Goal: Information Seeking & Learning: Learn about a topic

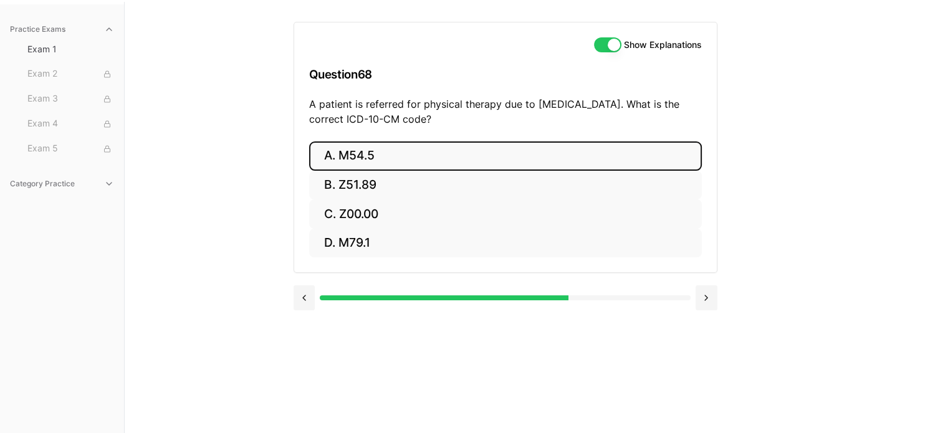
click at [367, 156] on button "A. M54.5" at bounding box center [505, 156] width 393 height 29
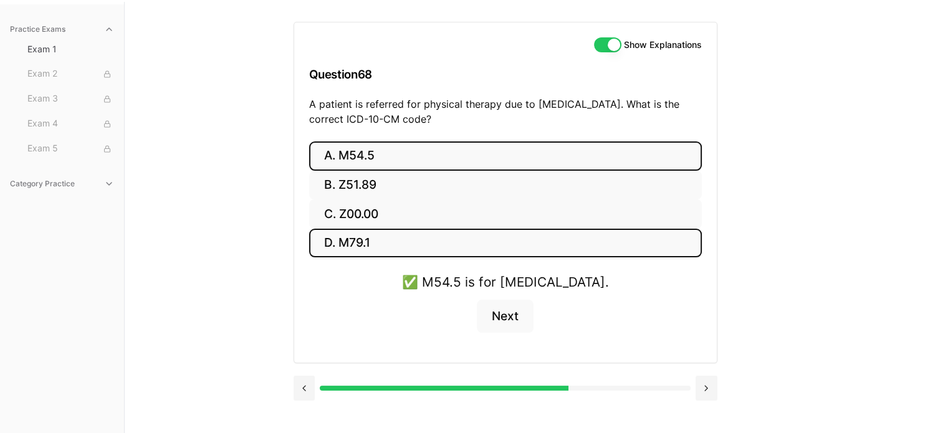
click at [595, 241] on button "D. M79.1" at bounding box center [505, 243] width 393 height 29
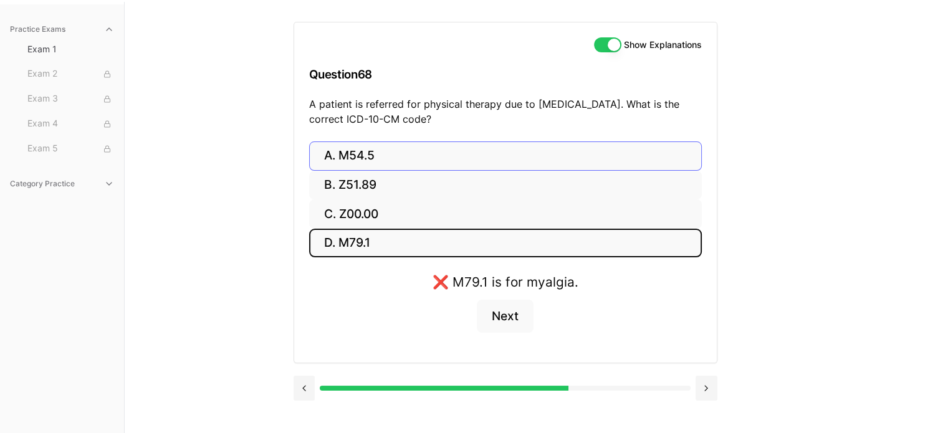
click at [369, 148] on button "A. M54.5" at bounding box center [505, 156] width 393 height 29
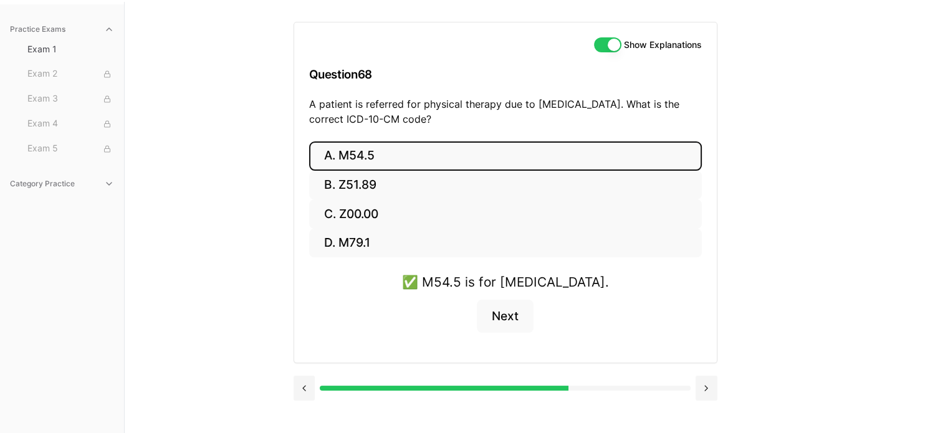
click at [514, 320] on button "Next" at bounding box center [505, 317] width 57 height 34
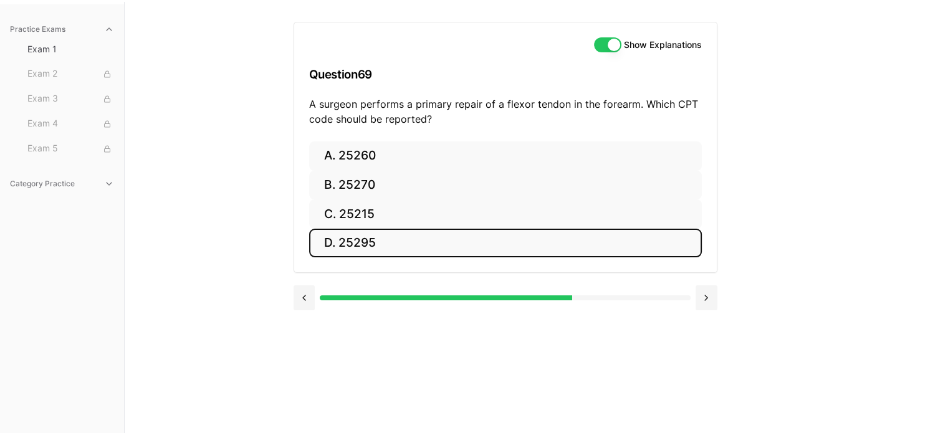
click at [595, 241] on button "D. 25295" at bounding box center [505, 243] width 393 height 29
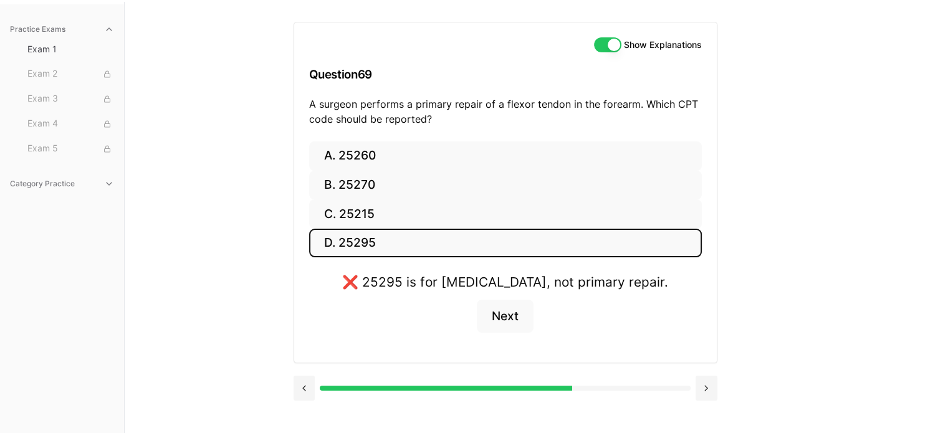
click at [595, 241] on button "D. 25295" at bounding box center [505, 243] width 393 height 29
click at [357, 155] on button "A. 25260" at bounding box center [505, 156] width 393 height 29
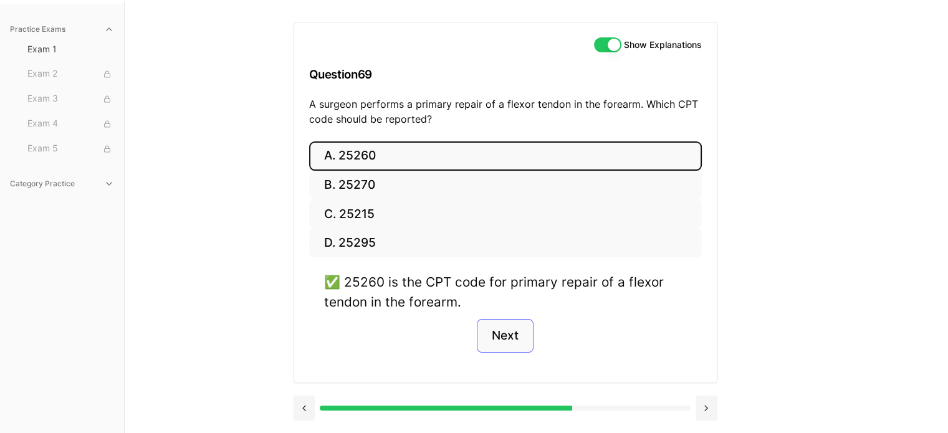
click at [499, 344] on button "Next" at bounding box center [505, 336] width 57 height 34
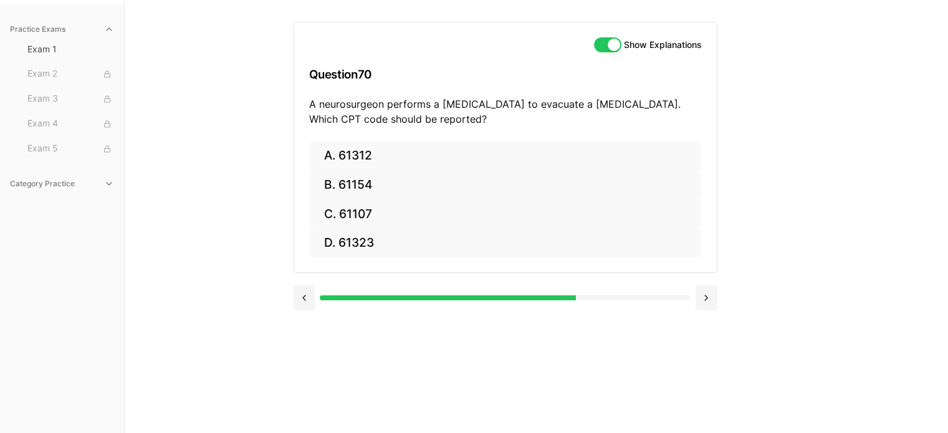
click at [375, 162] on button "A. 61312" at bounding box center [505, 156] width 393 height 29
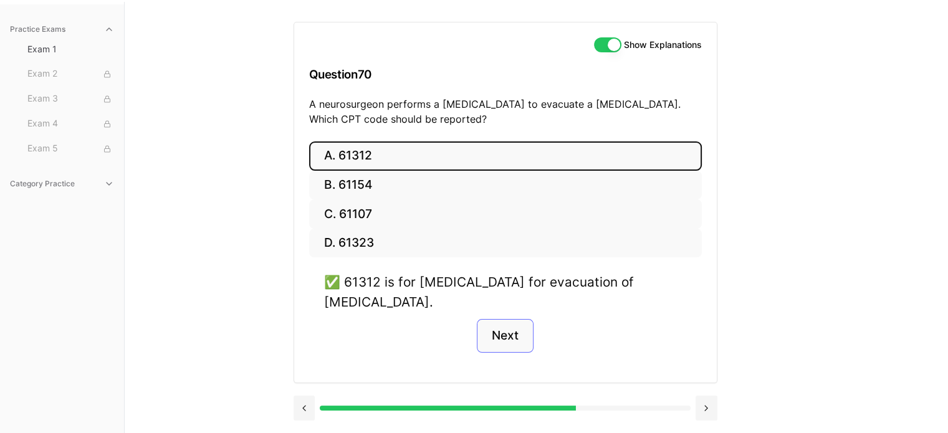
click at [506, 332] on button "Next" at bounding box center [505, 336] width 57 height 34
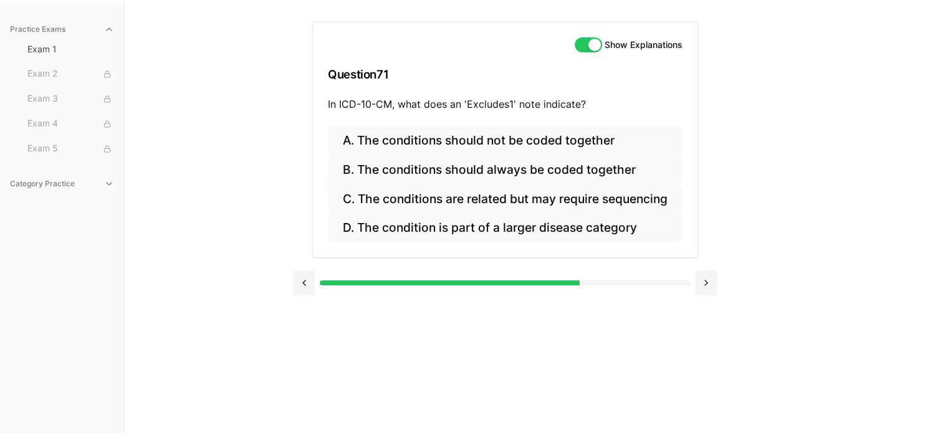
click at [441, 140] on button "A. The conditions should not be coded together" at bounding box center [505, 141] width 355 height 29
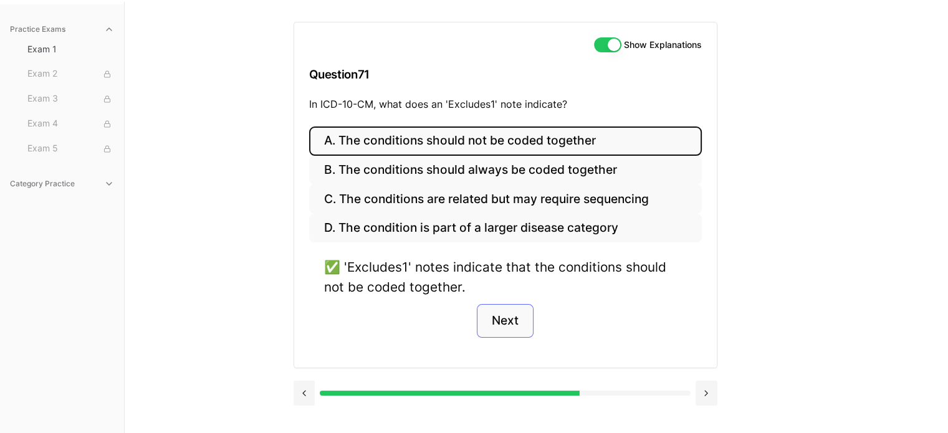
click at [509, 318] on button "Next" at bounding box center [505, 321] width 57 height 34
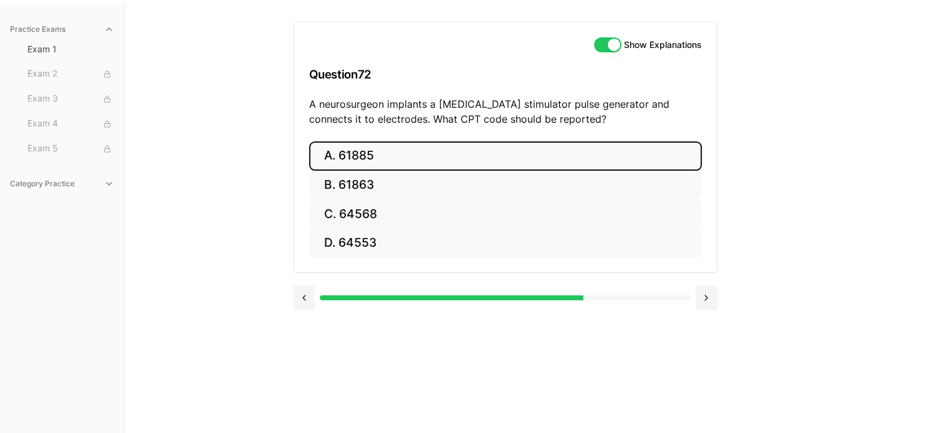
click at [359, 160] on button "A. 61885" at bounding box center [505, 156] width 393 height 29
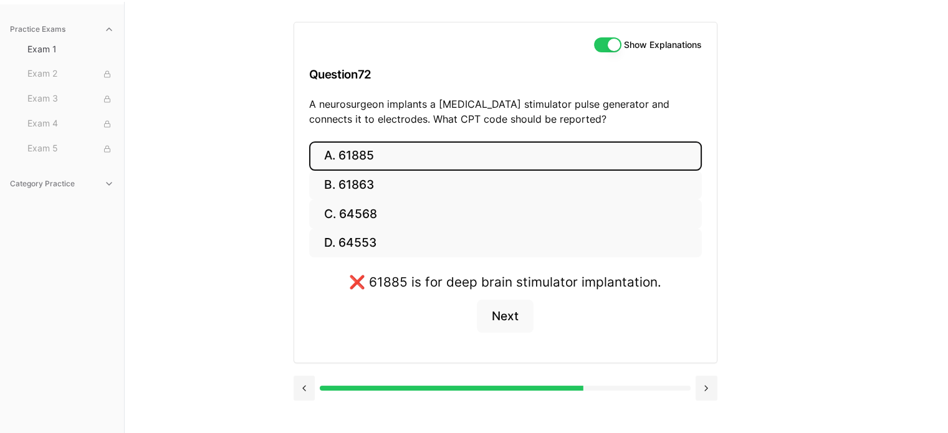
click at [376, 186] on button "B. 61863" at bounding box center [505, 185] width 393 height 29
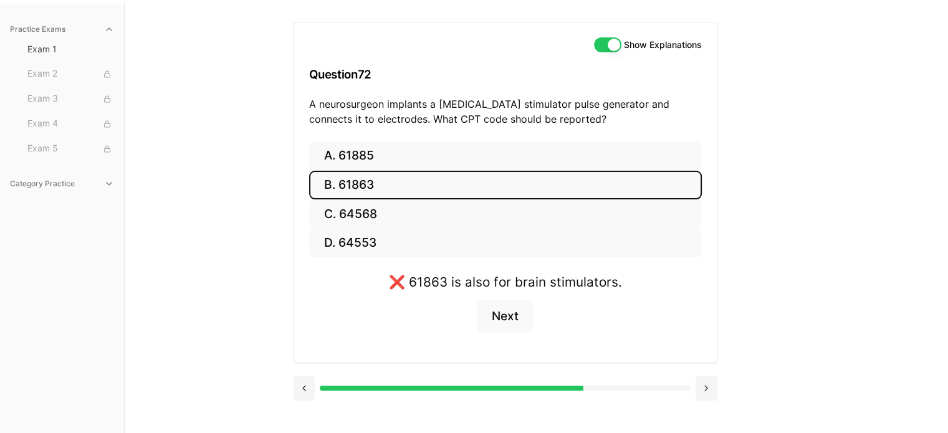
click at [367, 229] on button "D. 64553" at bounding box center [505, 243] width 393 height 29
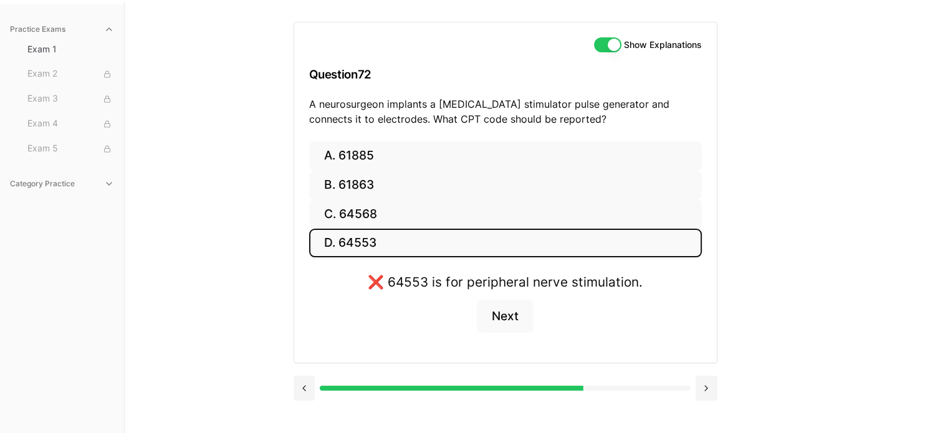
click at [377, 219] on button "C. 64568" at bounding box center [505, 214] width 393 height 29
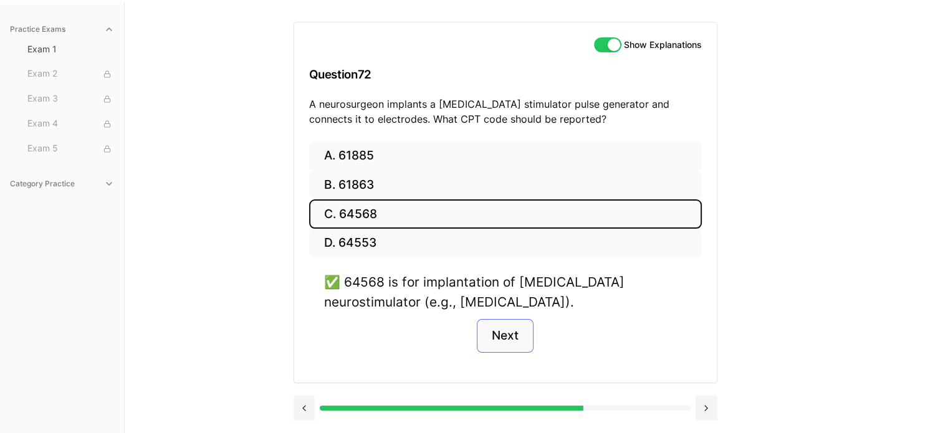
click at [511, 337] on button "Next" at bounding box center [505, 336] width 57 height 34
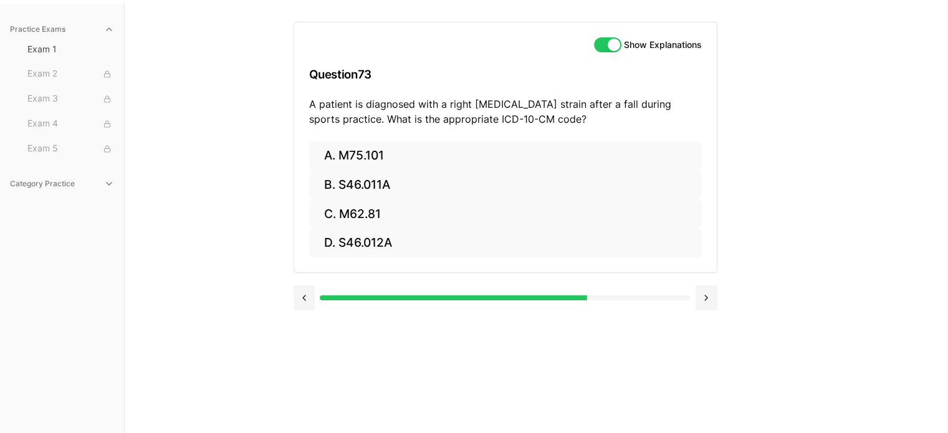
click at [369, 183] on button "B. S46.011A" at bounding box center [505, 185] width 393 height 29
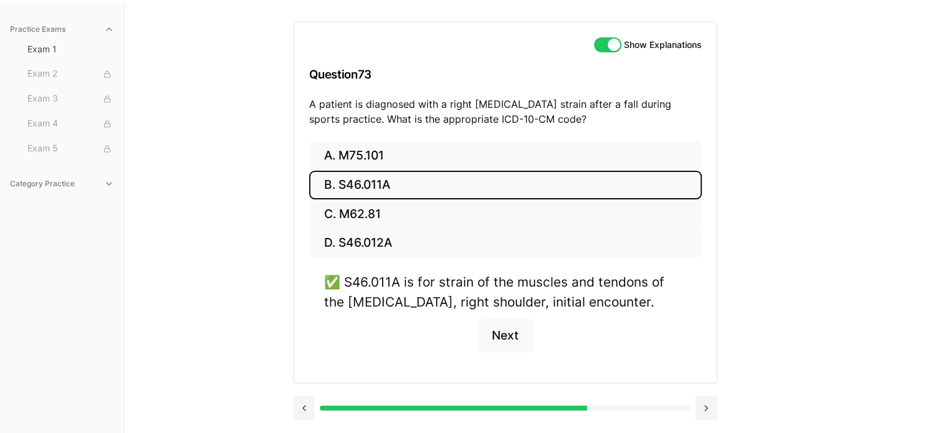
click at [511, 337] on button "Next" at bounding box center [505, 336] width 57 height 34
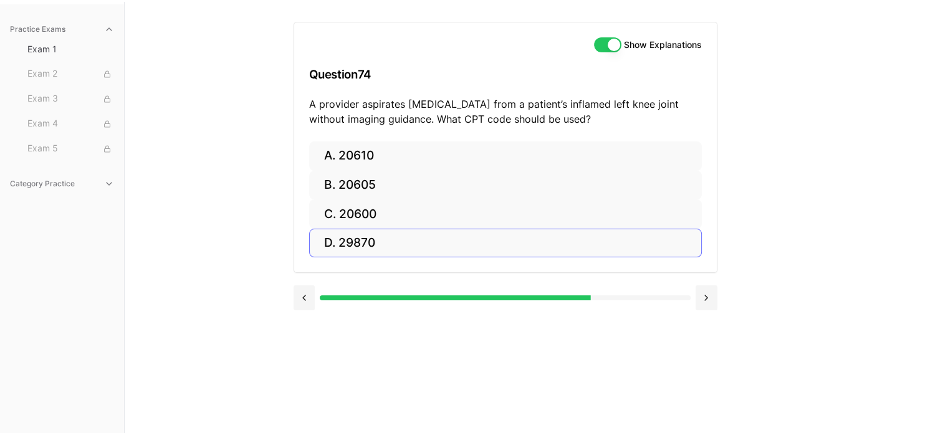
click at [360, 160] on button "A. 20610" at bounding box center [505, 156] width 393 height 29
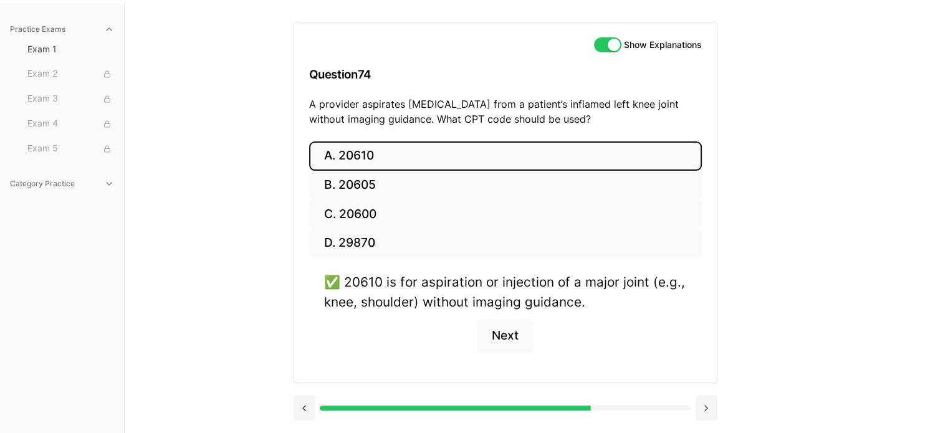
click at [541, 332] on div "✅ 20610 is for aspiration or injection of a major joint (e.g., knee, shoulder) …" at bounding box center [505, 320] width 393 height 95
click at [516, 339] on button "Next" at bounding box center [505, 336] width 57 height 34
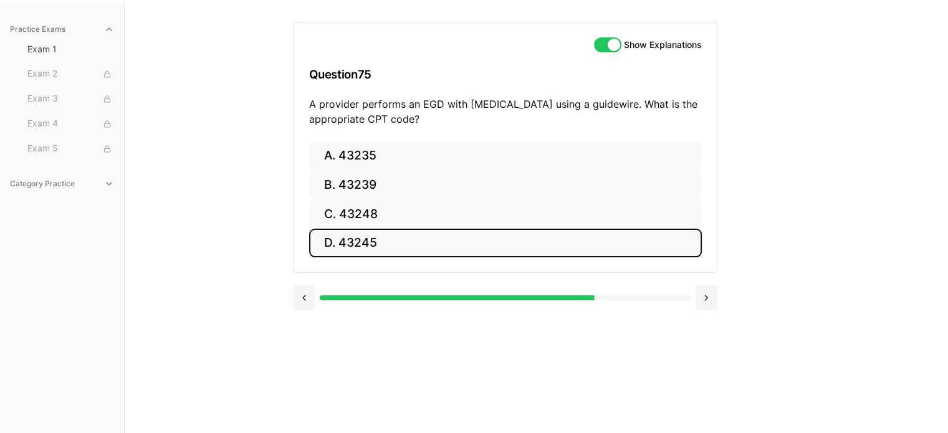
click at [585, 244] on button "D. 43245" at bounding box center [505, 243] width 393 height 29
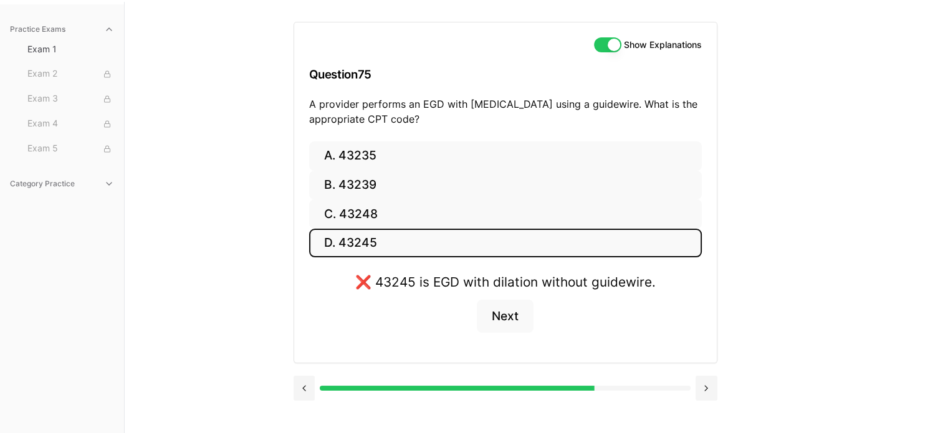
click at [585, 244] on button "D. 43245" at bounding box center [505, 243] width 393 height 29
click at [365, 213] on button "C. 43248" at bounding box center [505, 214] width 393 height 29
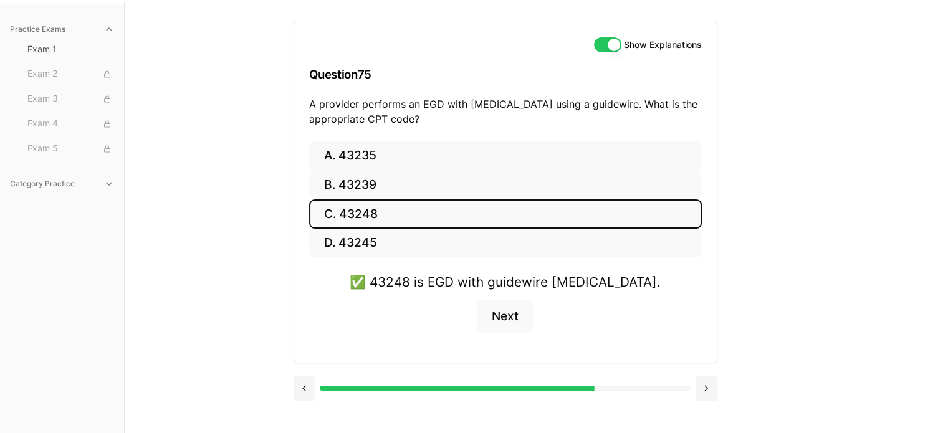
click at [508, 320] on button "Next" at bounding box center [505, 317] width 57 height 34
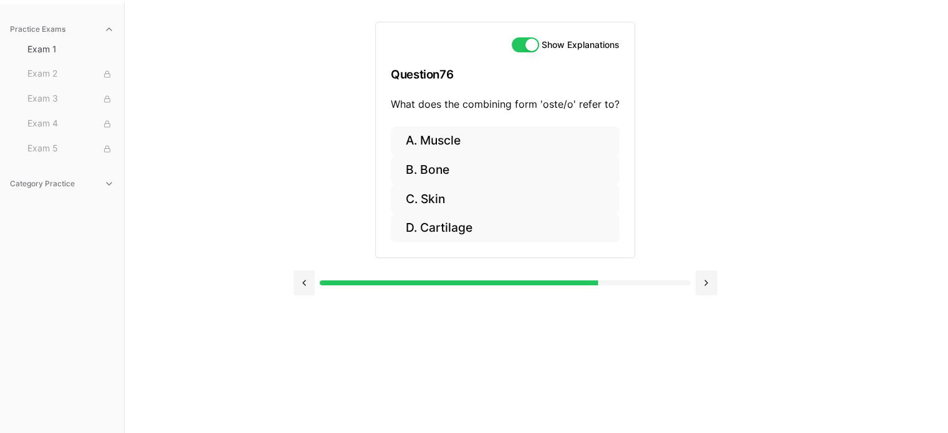
click at [438, 175] on button "B. Bone" at bounding box center [505, 170] width 229 height 29
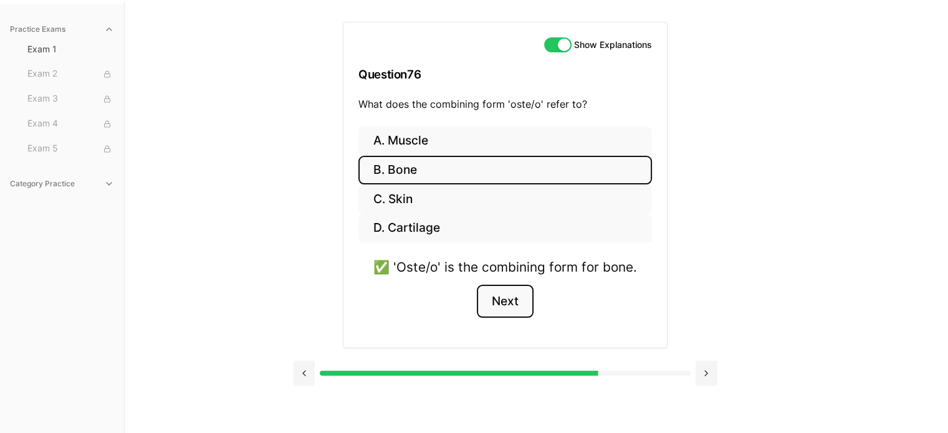
click at [511, 295] on button "Next" at bounding box center [505, 302] width 57 height 34
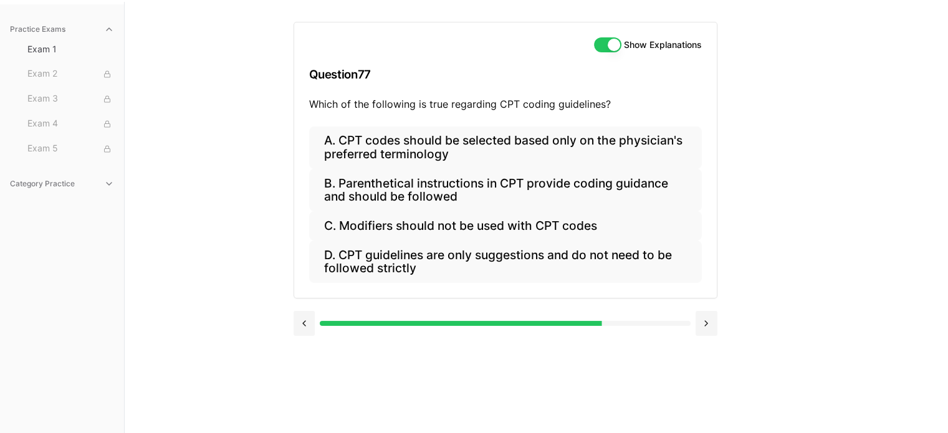
click at [418, 193] on button "B. Parenthetical instructions in CPT provide coding guidance and should be foll…" at bounding box center [505, 190] width 393 height 42
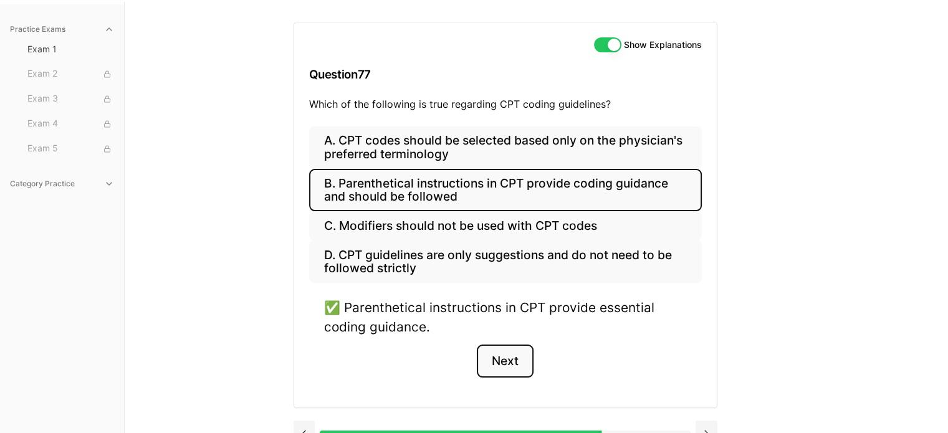
click at [511, 350] on button "Next" at bounding box center [505, 362] width 57 height 34
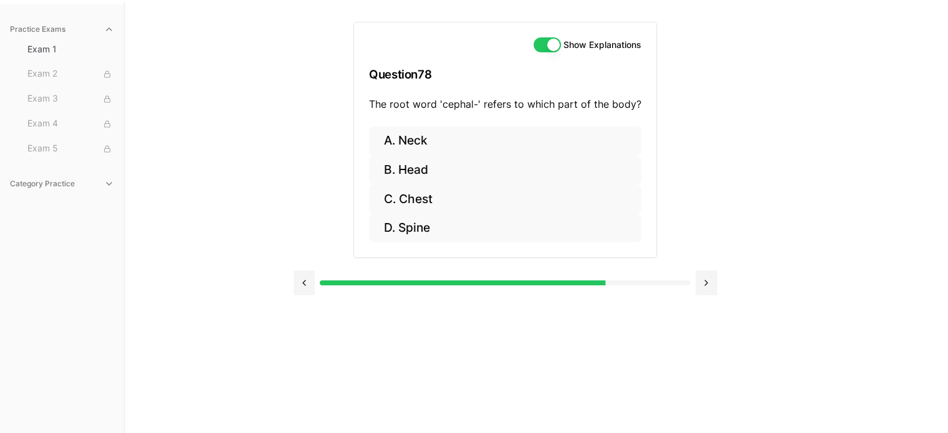
click at [424, 174] on button "B. Head" at bounding box center [505, 170] width 273 height 29
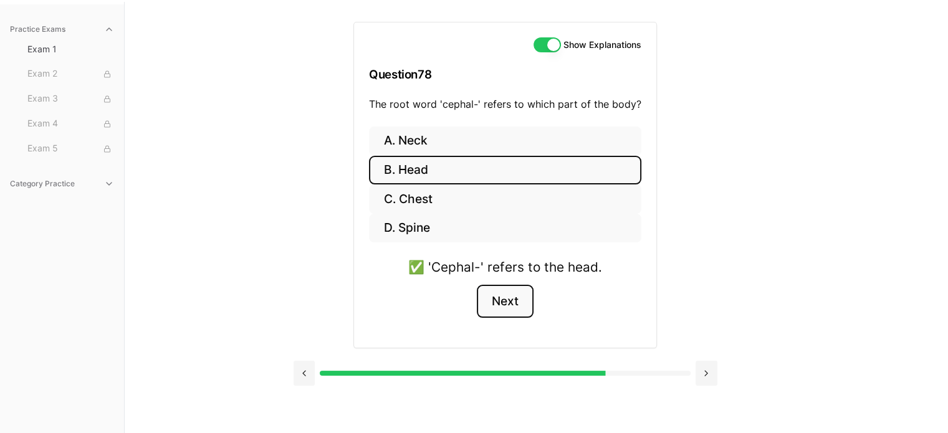
click at [511, 307] on button "Next" at bounding box center [505, 302] width 57 height 34
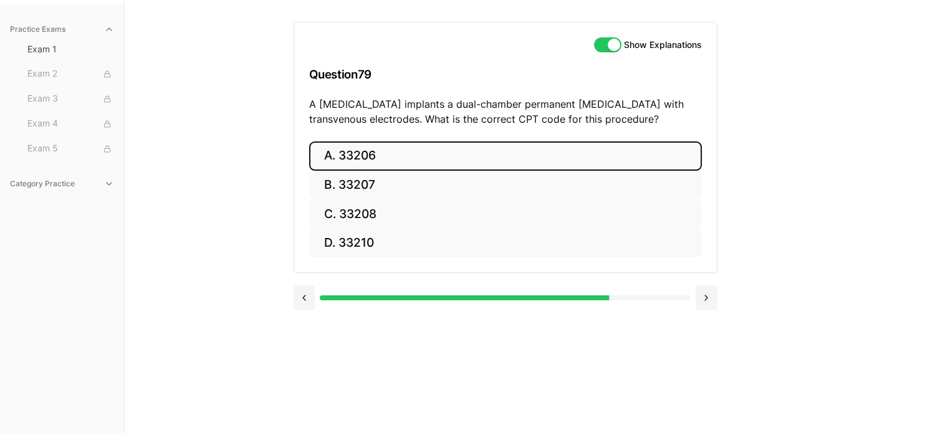
click at [359, 157] on button "A. 33206" at bounding box center [505, 156] width 393 height 29
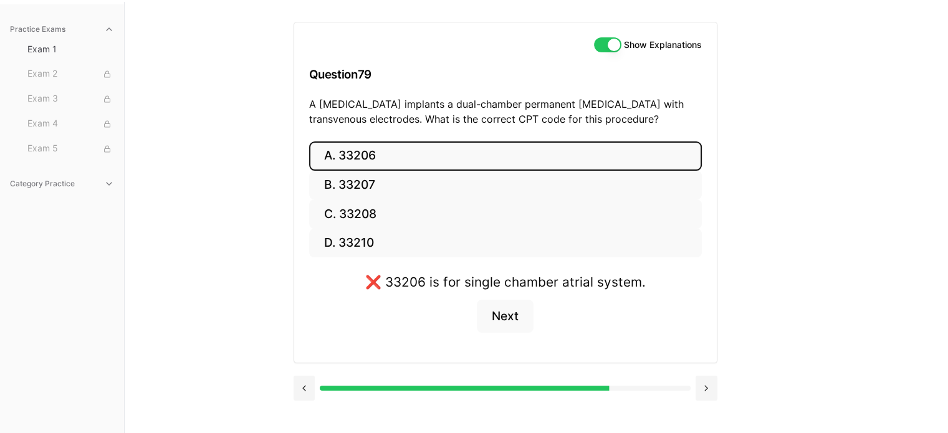
click at [377, 185] on button "B. 33207" at bounding box center [505, 185] width 393 height 29
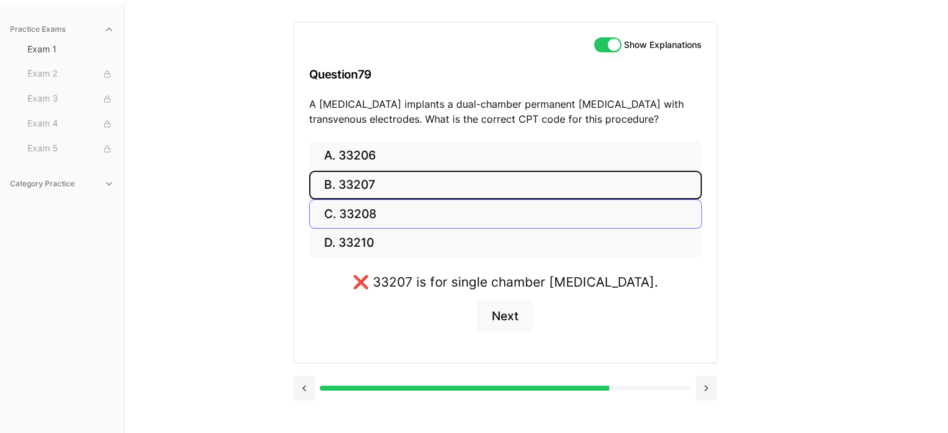
click at [379, 216] on button "C. 33208" at bounding box center [505, 214] width 393 height 29
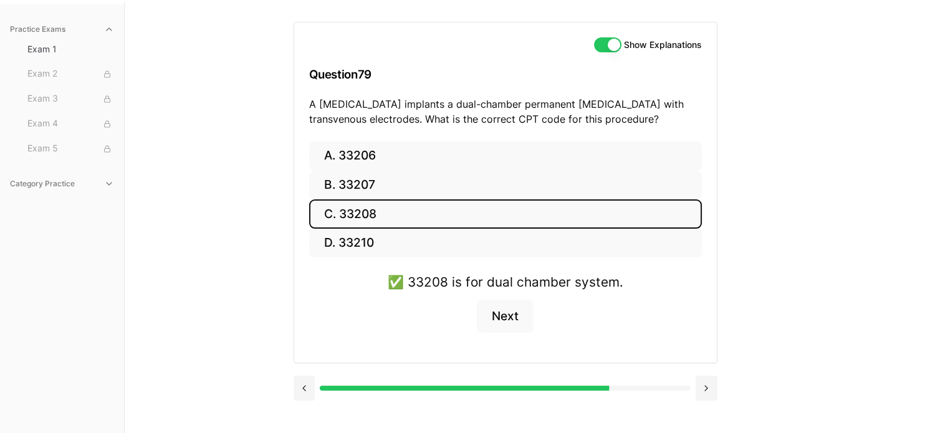
click at [520, 319] on button "Next" at bounding box center [505, 317] width 57 height 34
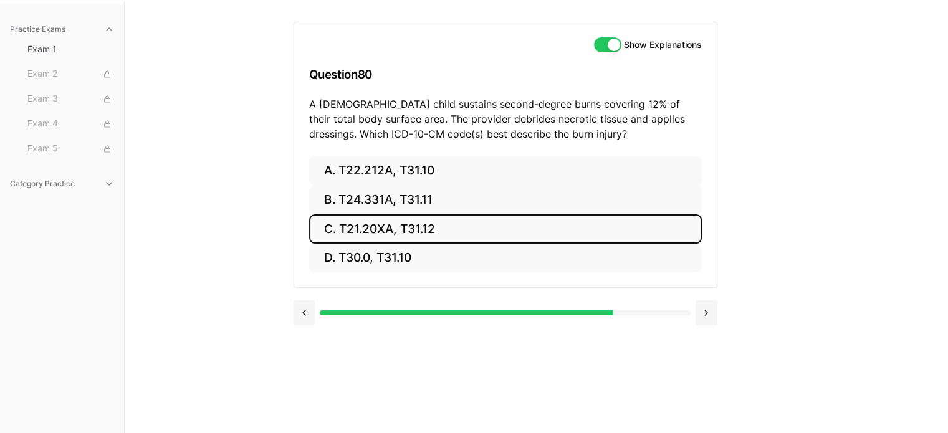
click at [514, 235] on button "C. T21.20XA, T31.12" at bounding box center [505, 229] width 393 height 29
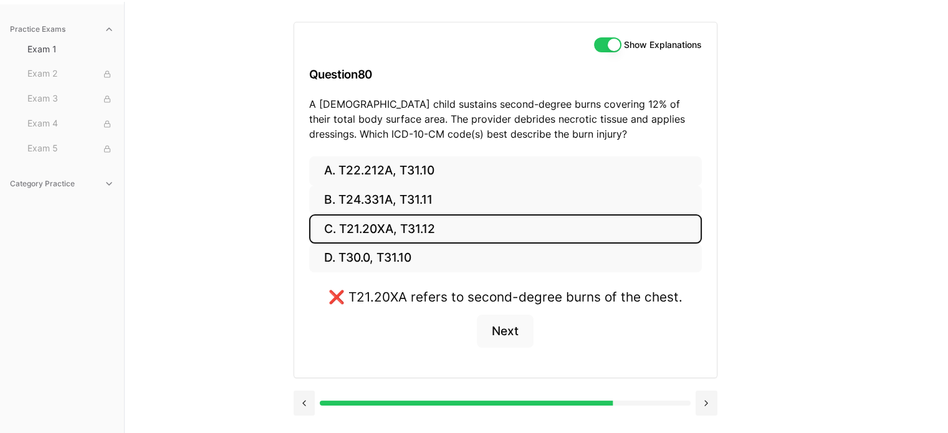
click at [514, 235] on button "C. T21.20XA, T31.12" at bounding box center [505, 229] width 393 height 29
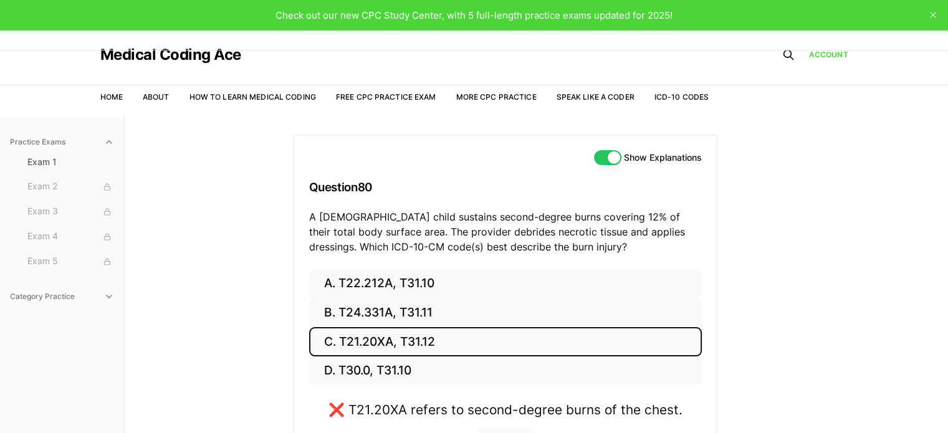
type button "on"
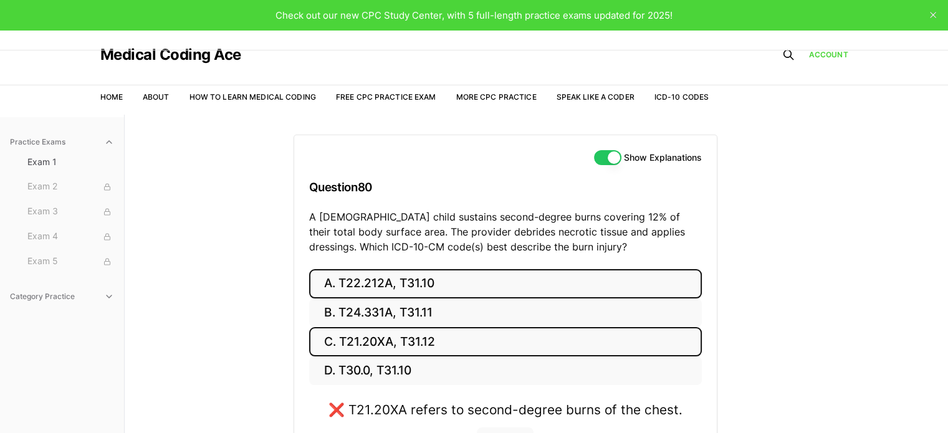
click at [399, 381] on button "D. T30.0, T31.10" at bounding box center [505, 371] width 393 height 29
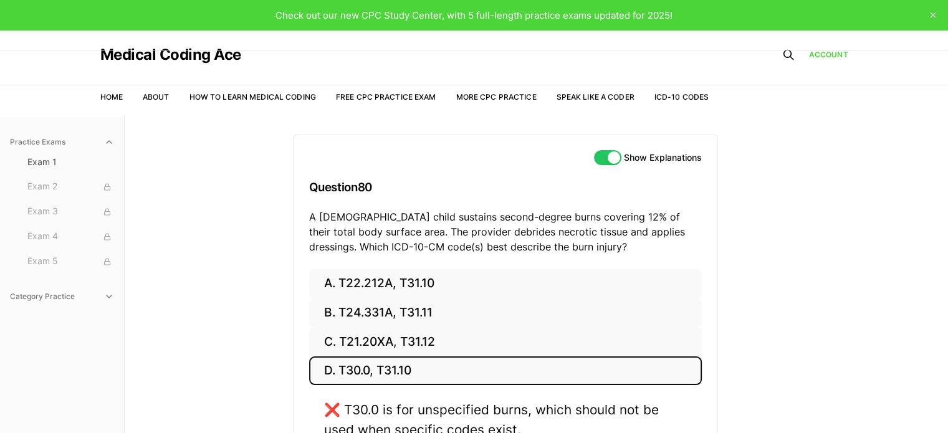
click at [425, 291] on button "A. T22.212A, T31.10" at bounding box center [505, 283] width 393 height 29
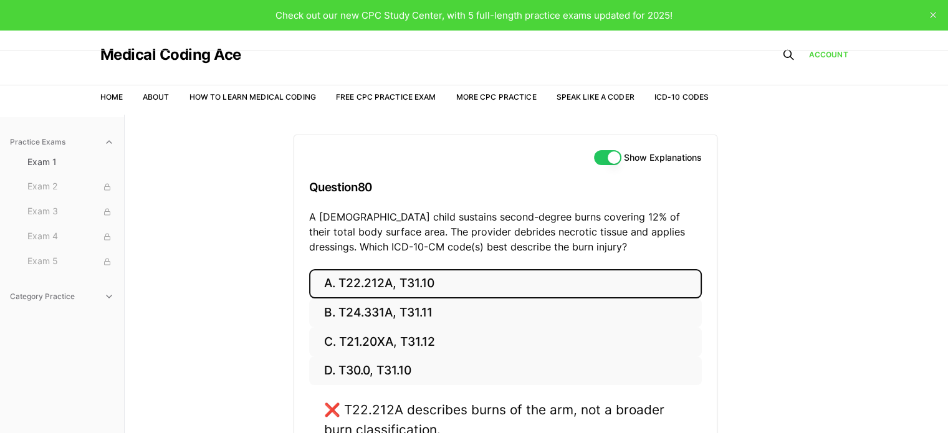
click at [428, 318] on button "B. T24.331A, T31.11" at bounding box center [505, 313] width 393 height 29
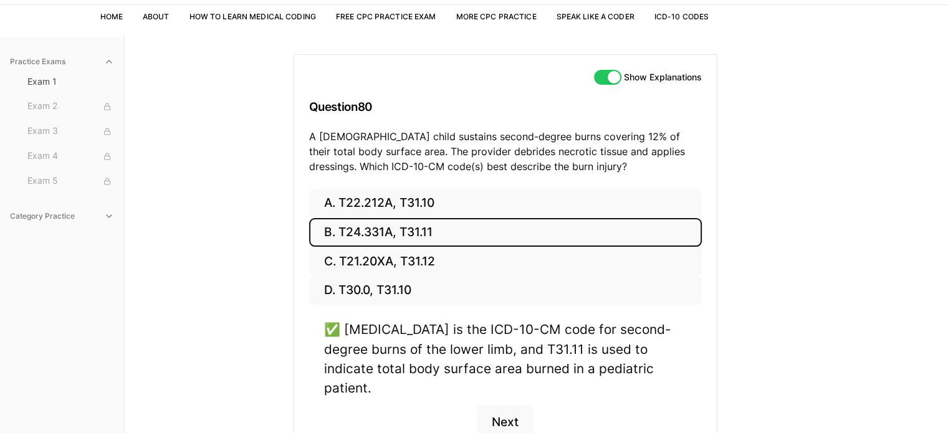
scroll to position [87, 0]
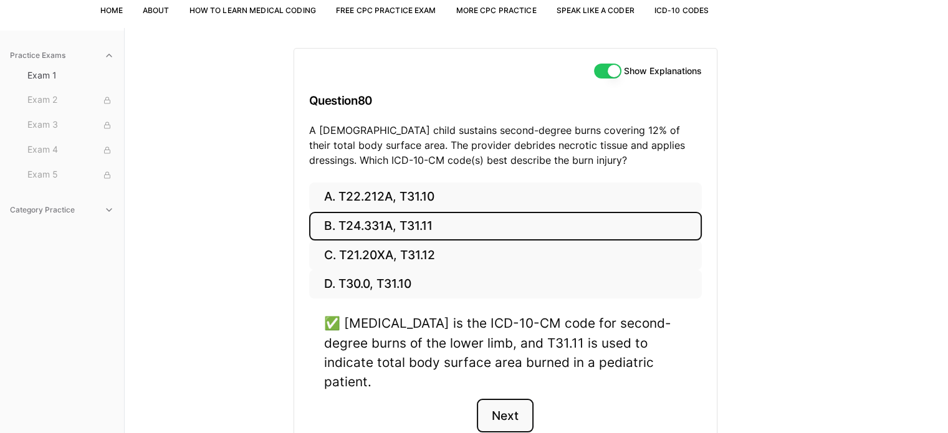
click at [486, 405] on button "Next" at bounding box center [505, 416] width 57 height 34
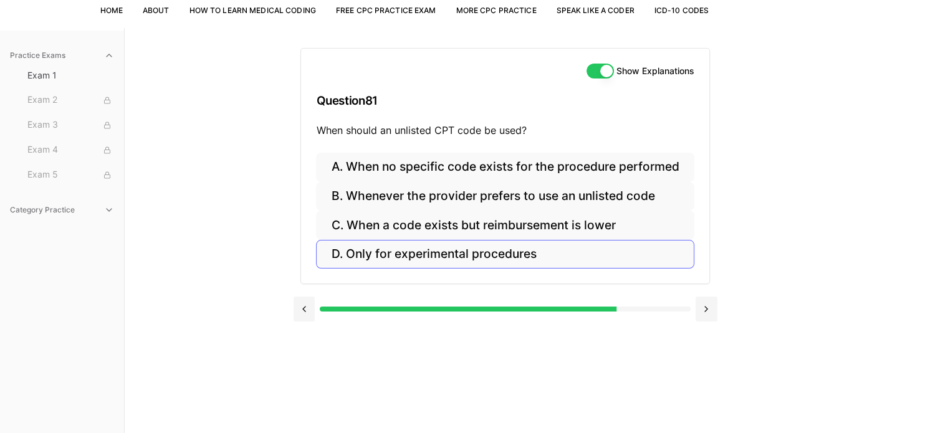
click at [486, 168] on button "A. When no specific code exists for the procedure performed" at bounding box center [505, 167] width 378 height 29
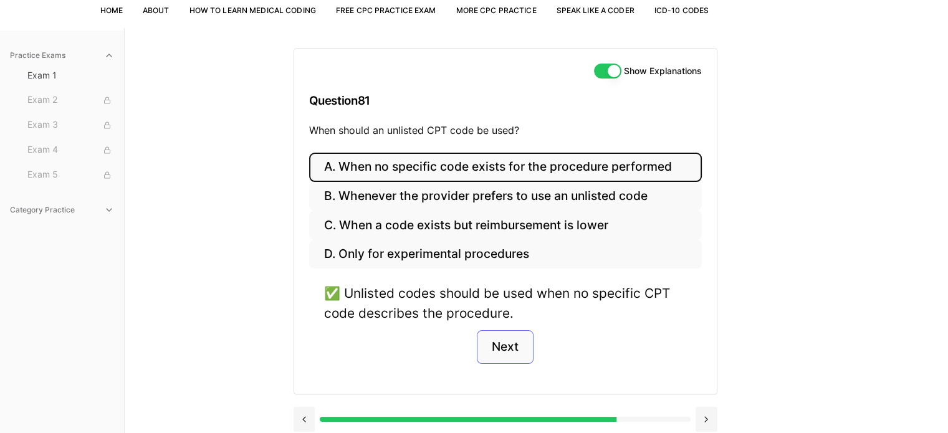
click at [520, 352] on button "Next" at bounding box center [505, 347] width 57 height 34
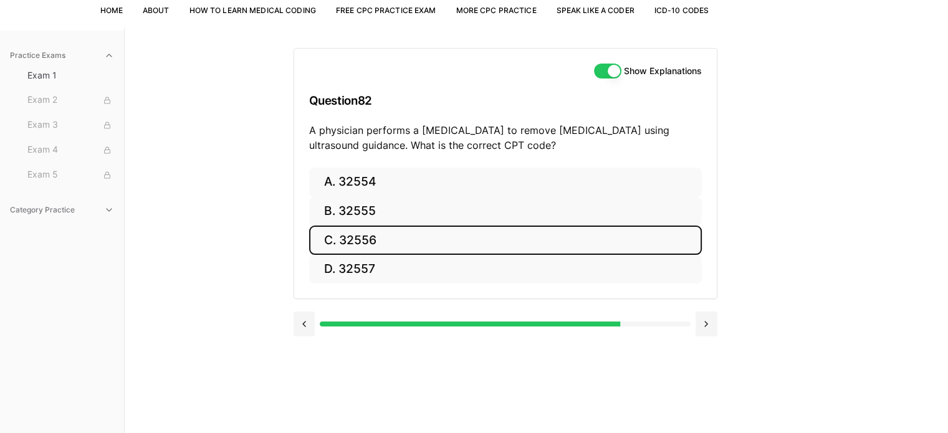
click at [548, 248] on button "C. 32556" at bounding box center [505, 240] width 393 height 29
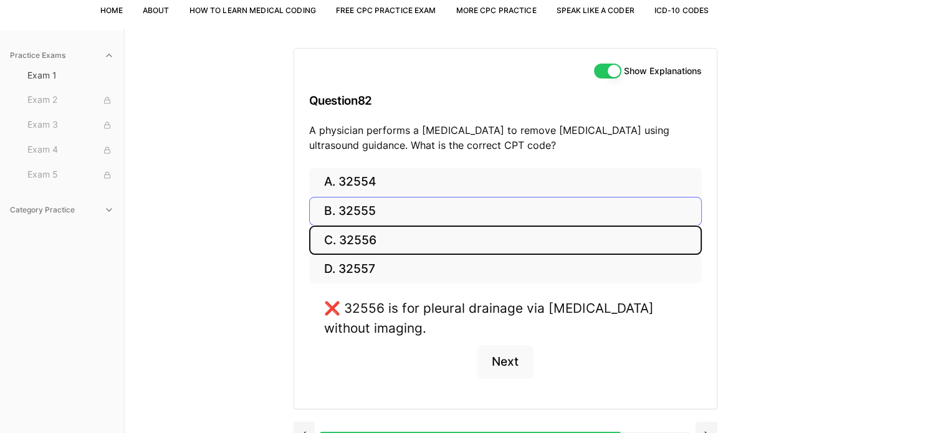
click at [374, 219] on button "B. 32555" at bounding box center [505, 211] width 393 height 29
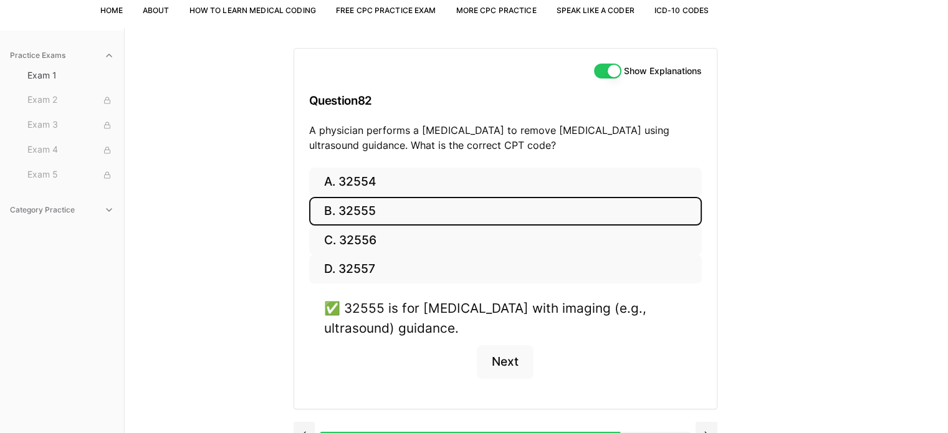
click at [511, 367] on button "Next" at bounding box center [505, 362] width 57 height 34
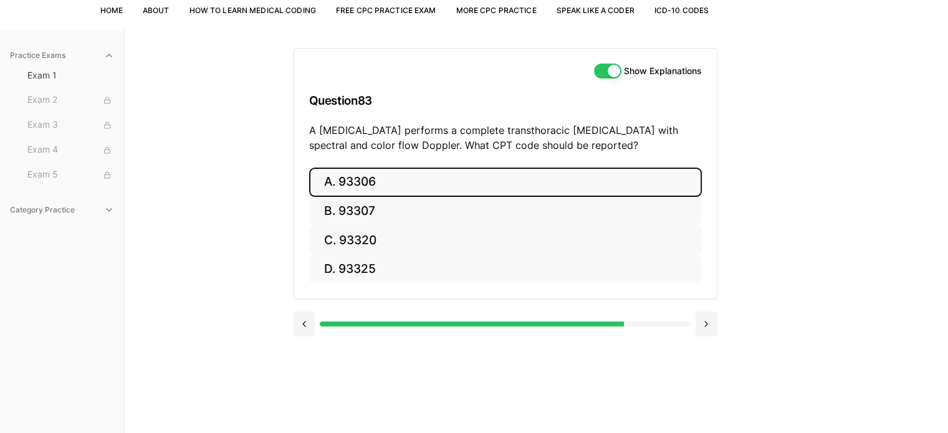
click at [372, 183] on button "A. 93306" at bounding box center [505, 182] width 393 height 29
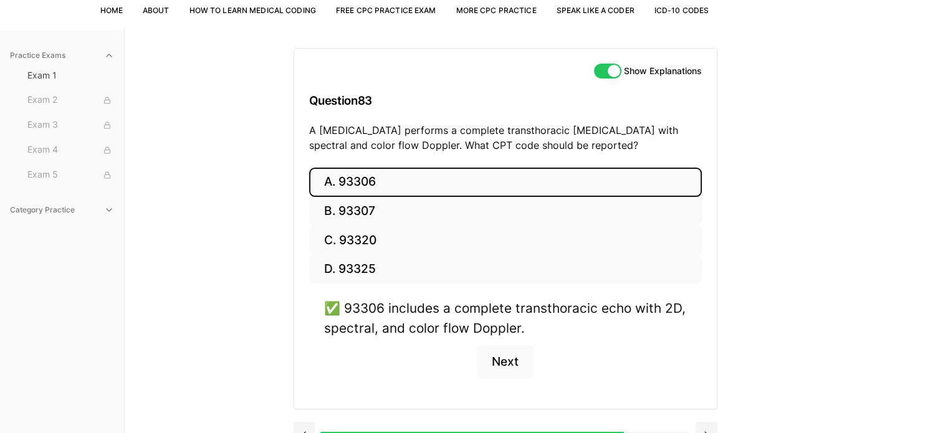
click at [508, 365] on button "Next" at bounding box center [505, 362] width 57 height 34
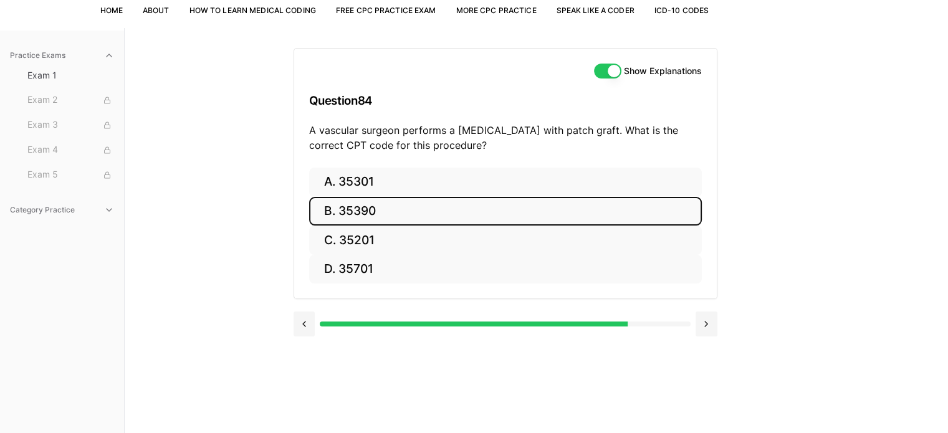
click at [586, 217] on button "B. 35390" at bounding box center [505, 211] width 393 height 29
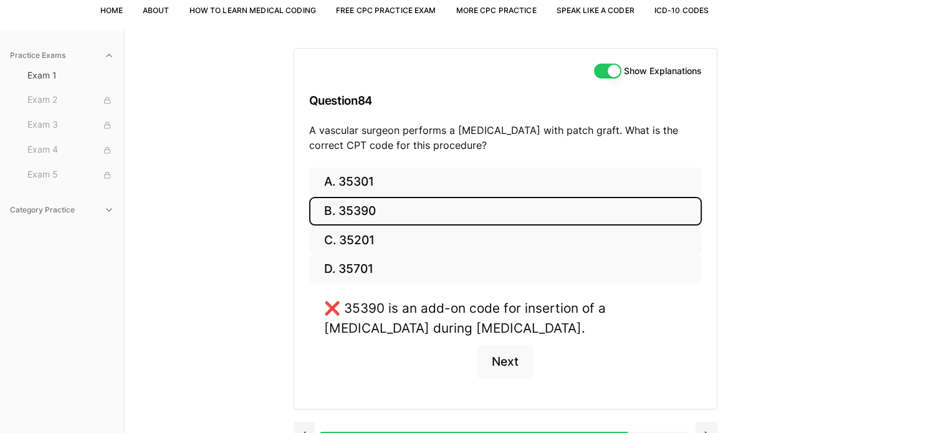
click at [586, 217] on button "B. 35390" at bounding box center [505, 211] width 393 height 29
click at [357, 182] on button "A. 35301" at bounding box center [505, 182] width 393 height 29
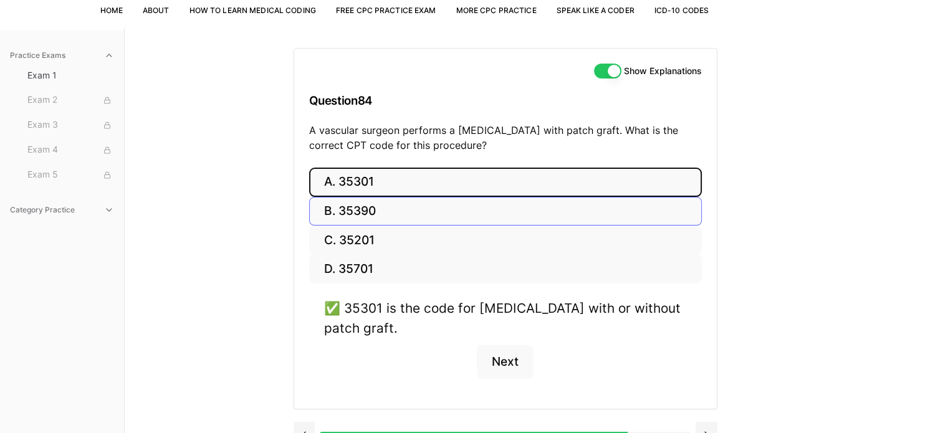
click at [529, 374] on button "Next" at bounding box center [505, 362] width 57 height 34
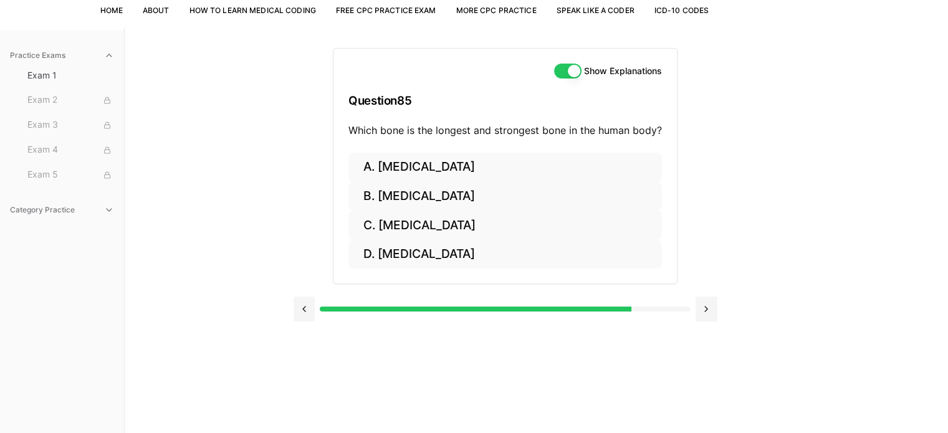
click at [411, 199] on button "B. Femur" at bounding box center [506, 196] width 314 height 29
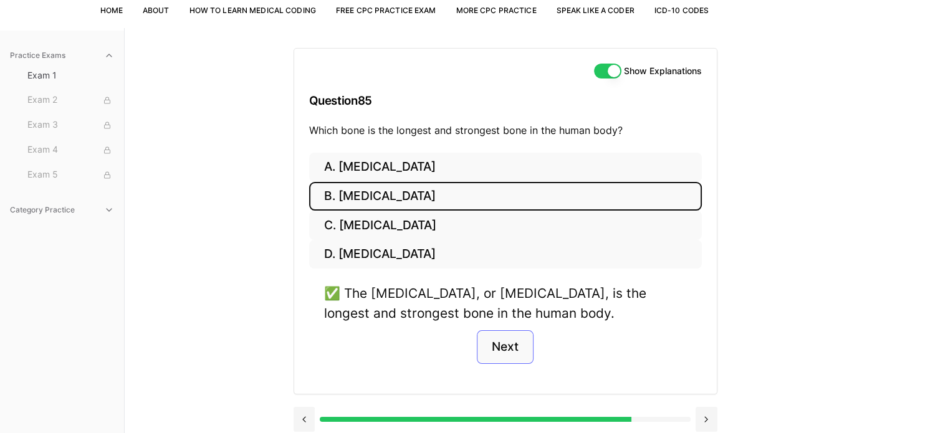
click at [515, 360] on button "Next" at bounding box center [505, 347] width 57 height 34
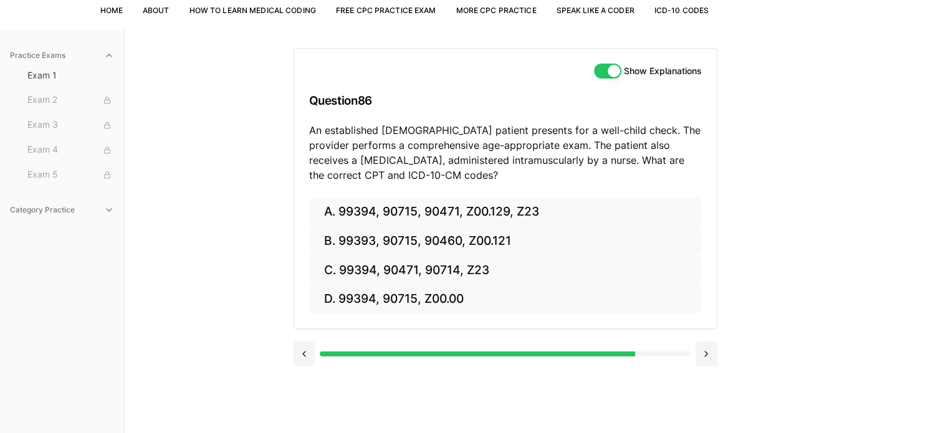
click at [413, 242] on button "B. 99393, 90715, 90460, Z00.121" at bounding box center [505, 241] width 393 height 29
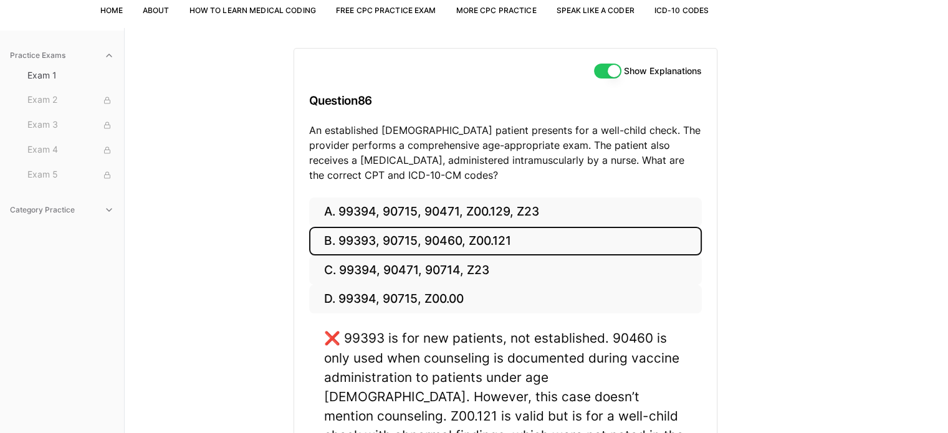
click at [402, 269] on button "C. 99394, 90471, 90714, Z23" at bounding box center [505, 270] width 393 height 29
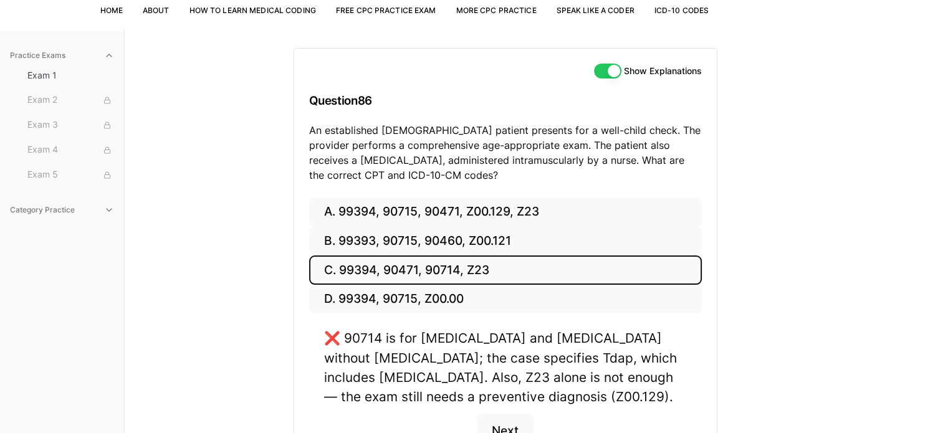
click at [457, 302] on button "D. 99394, 90715, Z00.00" at bounding box center [505, 299] width 393 height 29
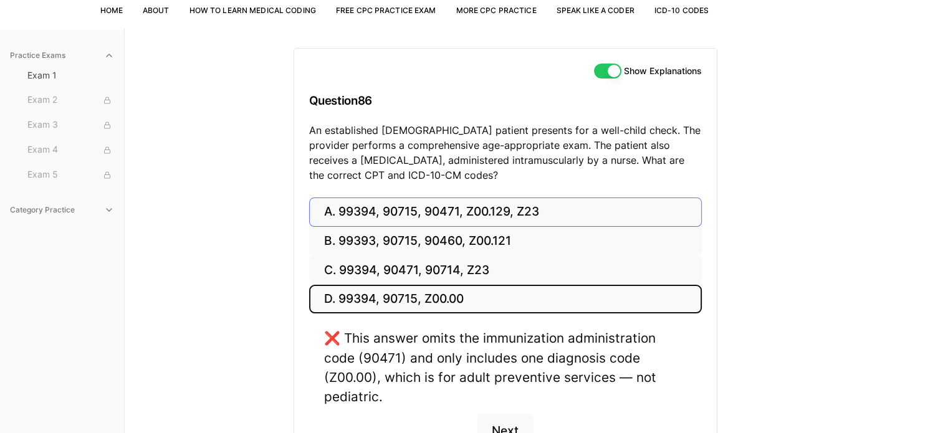
click at [441, 217] on button "A. 99394, 90715, 90471, Z00.129, Z23" at bounding box center [505, 212] width 393 height 29
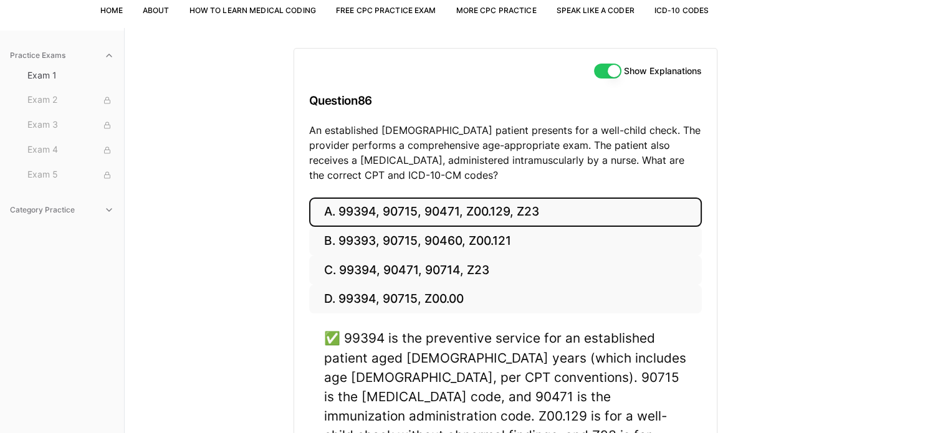
click at [350, 282] on button "C. 99394, 90471, 90714, Z23" at bounding box center [505, 270] width 393 height 29
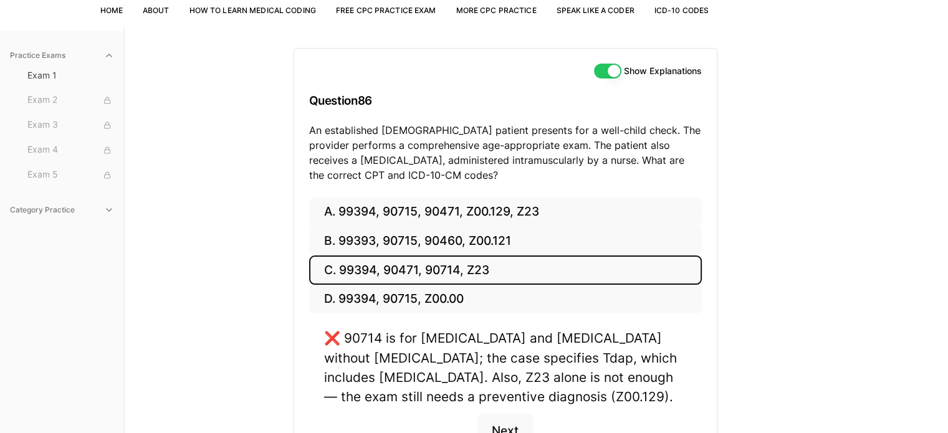
click at [332, 312] on button "D. 99394, 90715, Z00.00" at bounding box center [505, 299] width 393 height 29
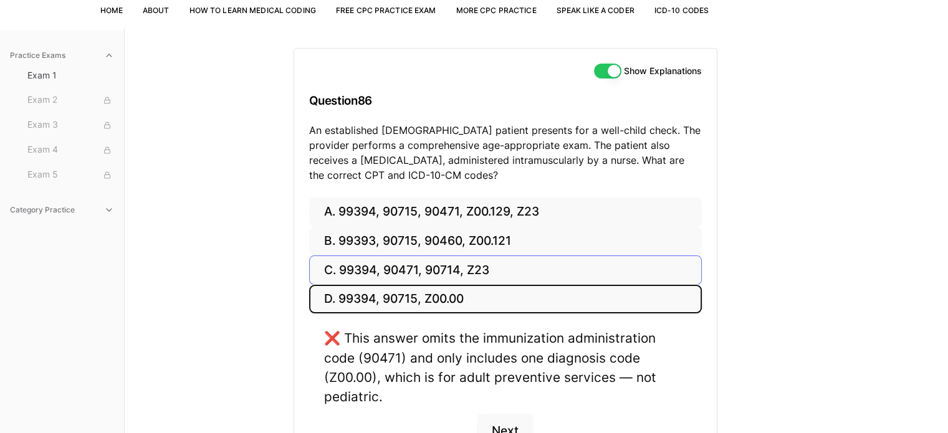
click at [547, 261] on button "C. 99394, 90471, 90714, Z23" at bounding box center [505, 270] width 393 height 29
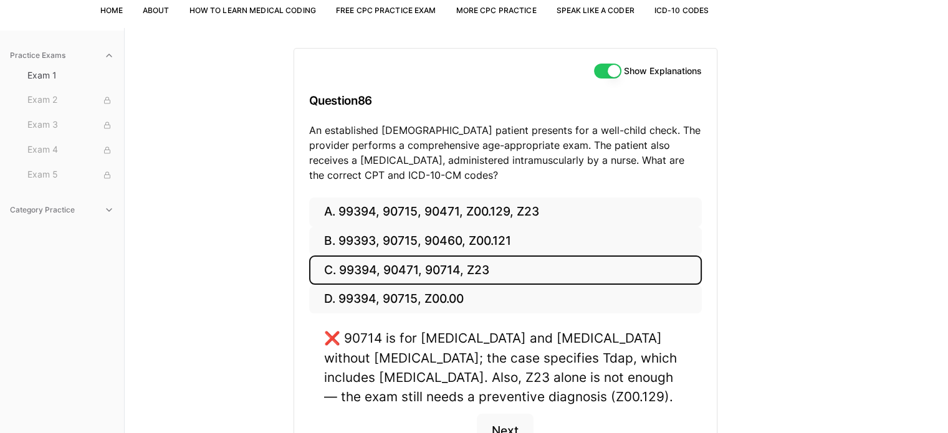
click at [287, 244] on div "Practice Exams Exam 1 Exam 2 Exam 3 Exam 4 Exam 5 Category Practice Show Explan…" at bounding box center [474, 244] width 948 height 433
click at [510, 247] on button "B. 99393, 90715, 90460, Z00.121" at bounding box center [505, 241] width 393 height 29
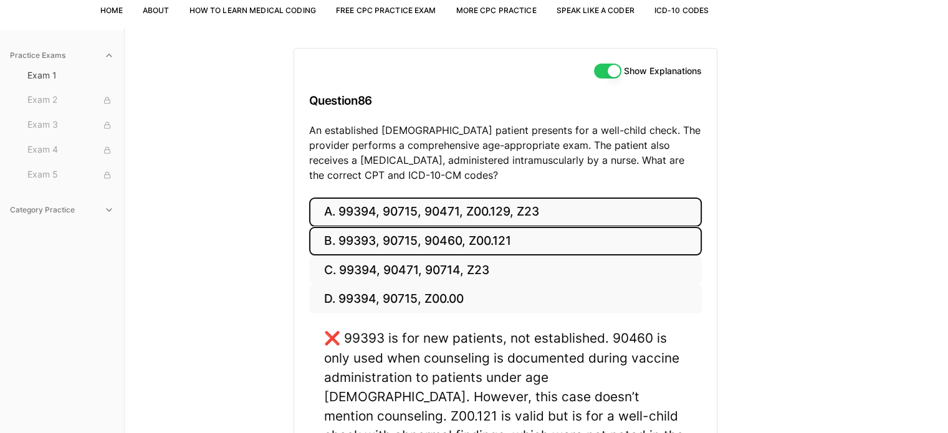
click at [536, 224] on button "A. 99394, 90715, 90471, Z00.129, Z23" at bounding box center [505, 212] width 393 height 29
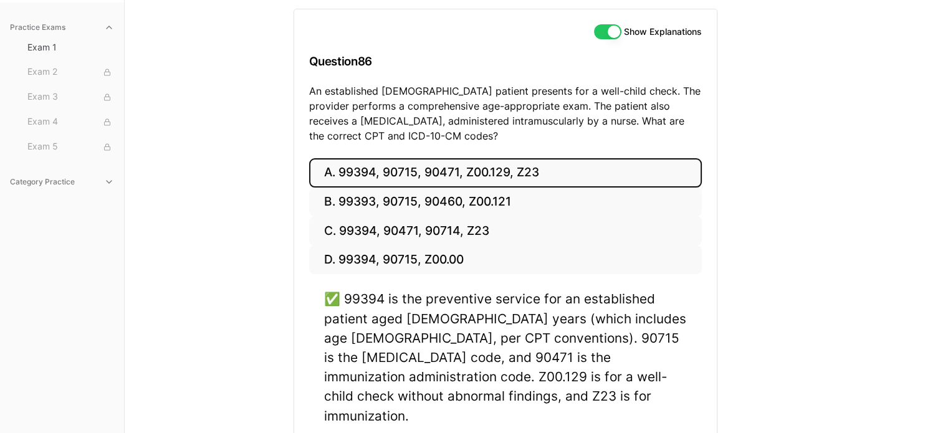
scroll to position [161, 0]
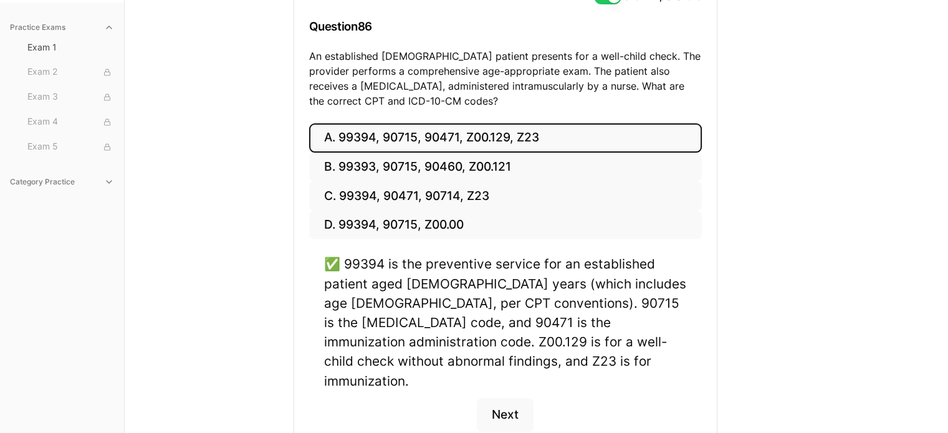
click at [751, 244] on div "Show Explanations Question 86 An established 11-year-old patient presents for a…" at bounding box center [537, 194] width 486 height 481
click at [750, 245] on div "Show Explanations Question 86 An established 11-year-old patient presents for a…" at bounding box center [537, 194] width 486 height 481
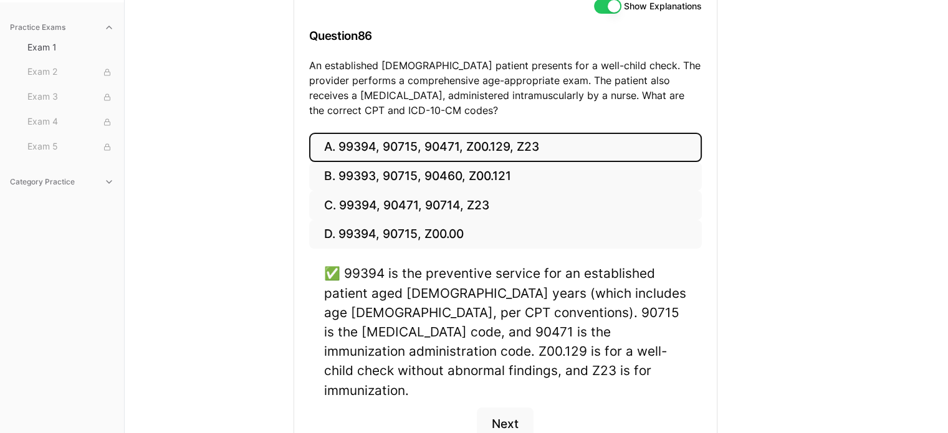
scroll to position [149, 0]
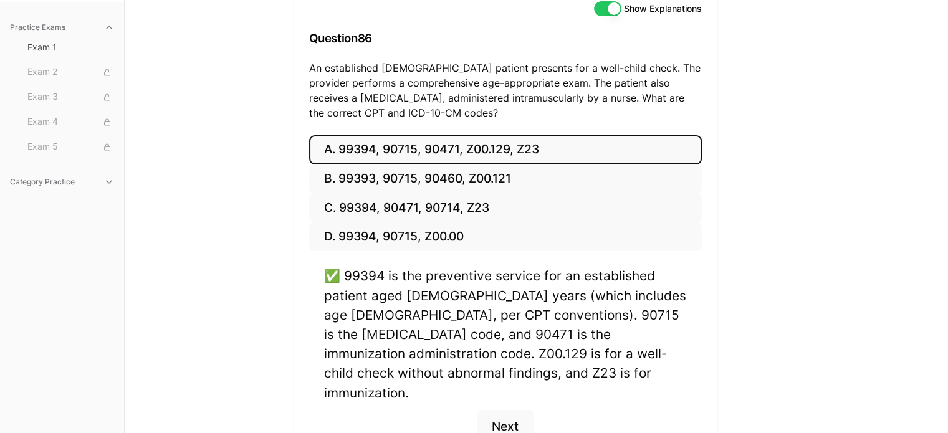
click at [948, 185] on div "Practice Exams Exam 1 Exam 2 Exam 3 Exam 4 Exam 5 Category Practice Show Explan…" at bounding box center [474, 206] width 948 height 481
click at [498, 410] on button "Next" at bounding box center [505, 427] width 57 height 34
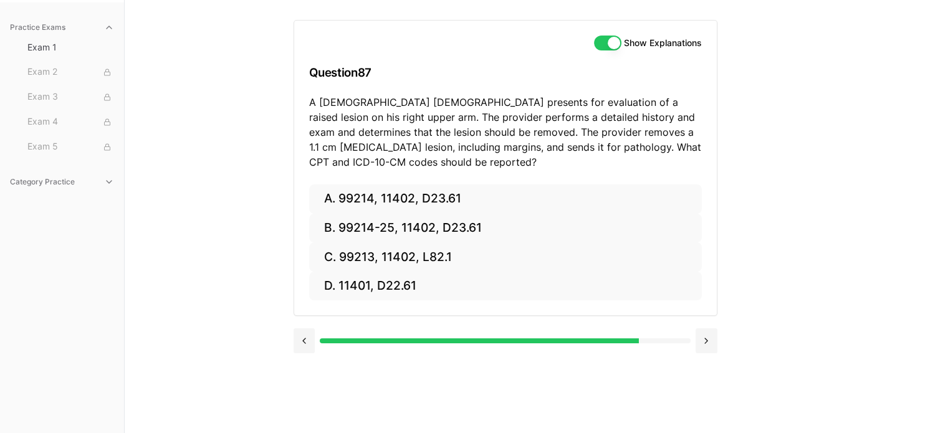
scroll to position [115, 0]
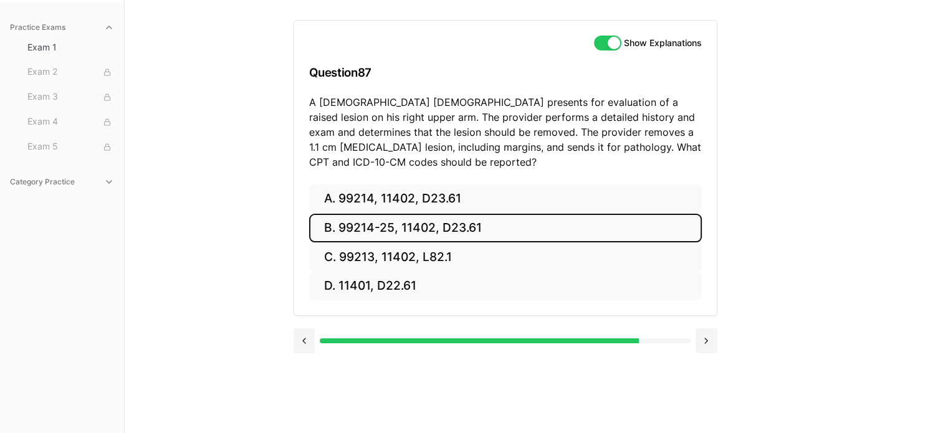
click at [475, 231] on button "B. 99214-25, 11402, D23.61" at bounding box center [505, 228] width 393 height 29
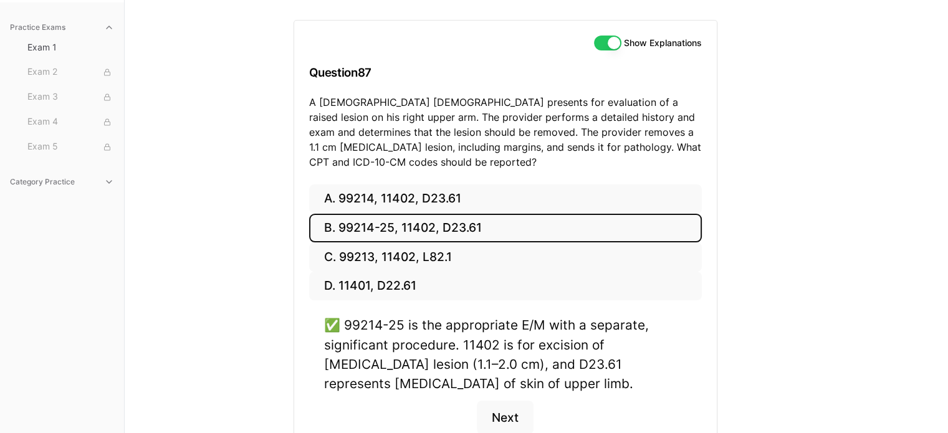
click at [518, 415] on button "Next" at bounding box center [505, 418] width 57 height 34
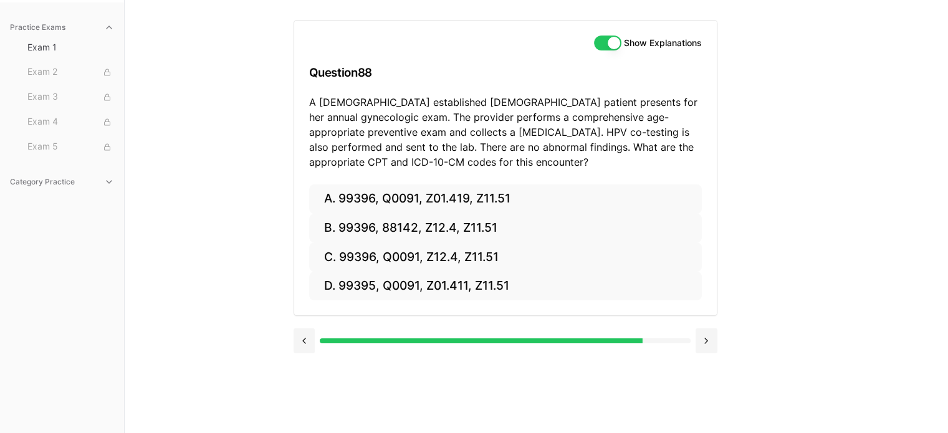
click at [440, 287] on button "D. 99395, Q0091, Z01.411, Z11.51" at bounding box center [505, 286] width 393 height 29
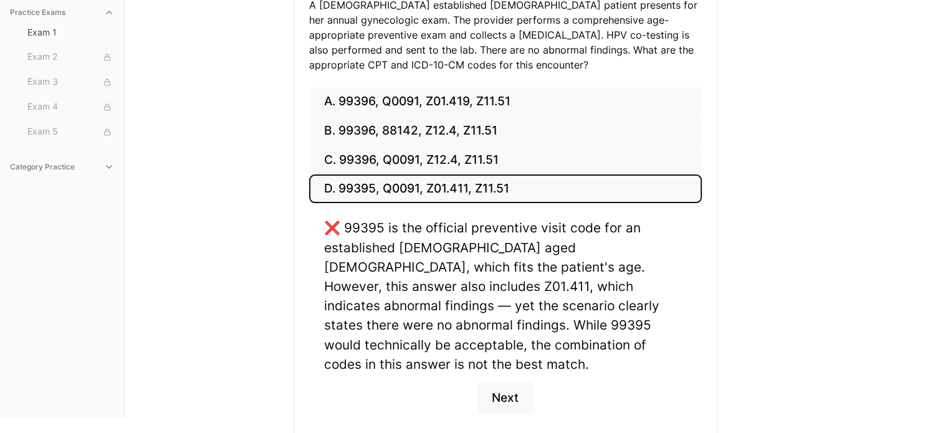
scroll to position [213, 0]
click at [517, 383] on button "Next" at bounding box center [505, 398] width 57 height 34
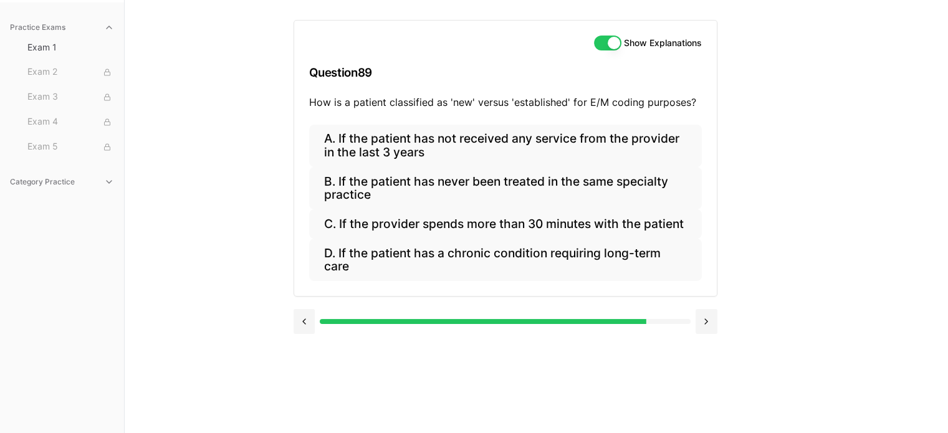
scroll to position [115, 0]
click at [409, 145] on button "A. If the patient has not received any service from the provider in the last 3 …" at bounding box center [505, 146] width 393 height 42
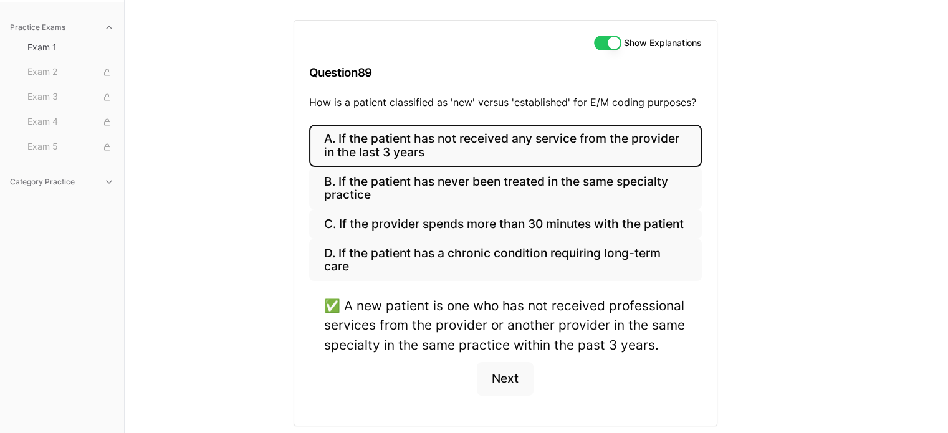
click at [524, 392] on button "Next" at bounding box center [505, 379] width 57 height 34
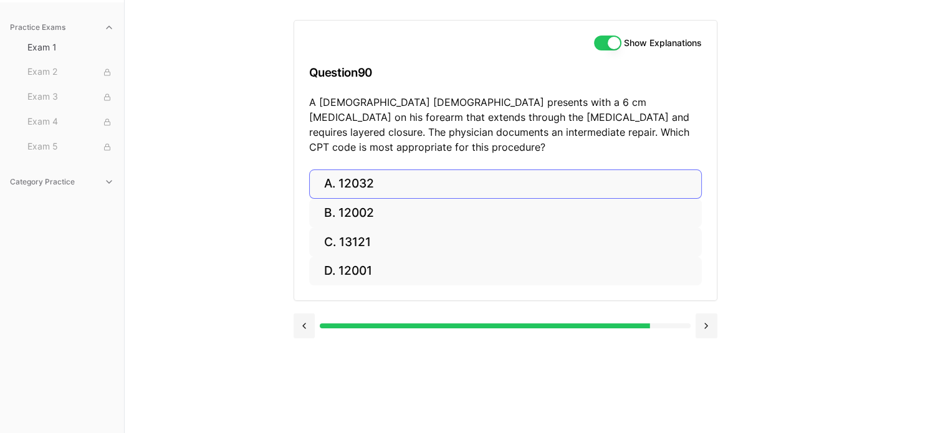
click at [356, 173] on button "A. 12032" at bounding box center [505, 184] width 393 height 29
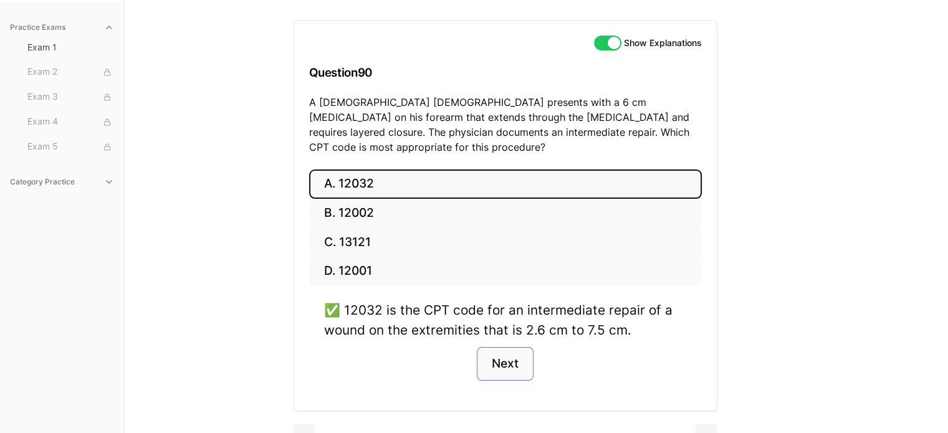
click at [504, 356] on button "Next" at bounding box center [505, 364] width 57 height 34
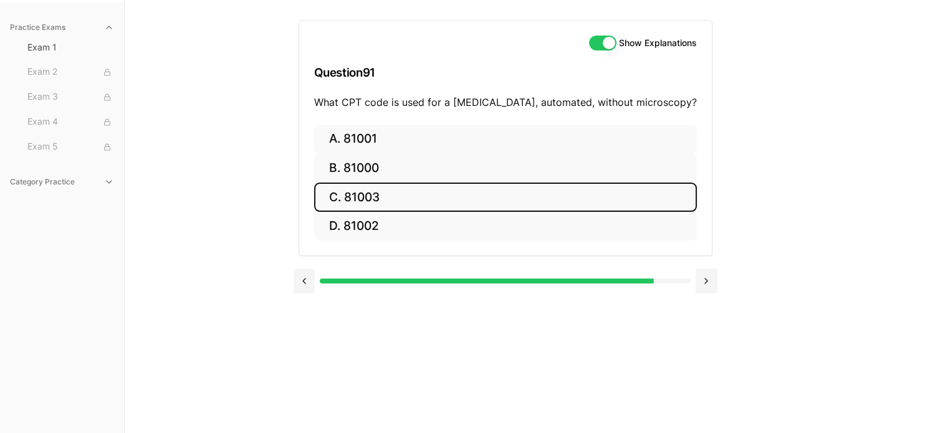
click at [380, 198] on button "C. 81003" at bounding box center [505, 197] width 383 height 29
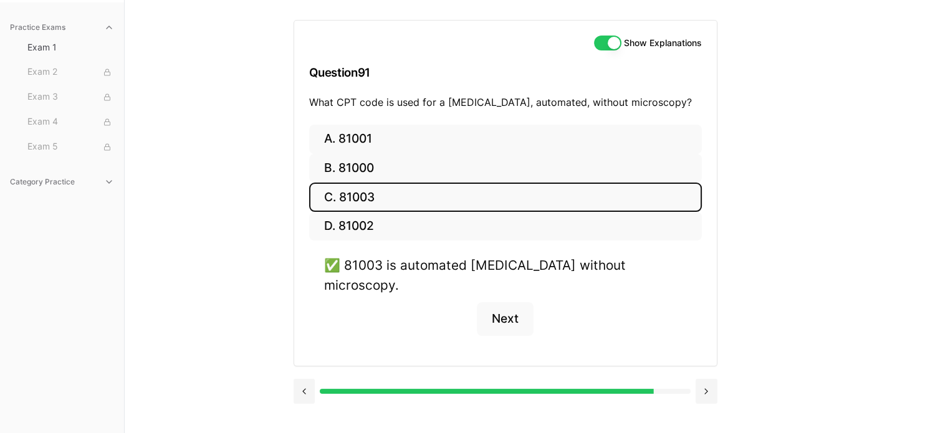
click at [513, 302] on button "Next" at bounding box center [505, 319] width 57 height 34
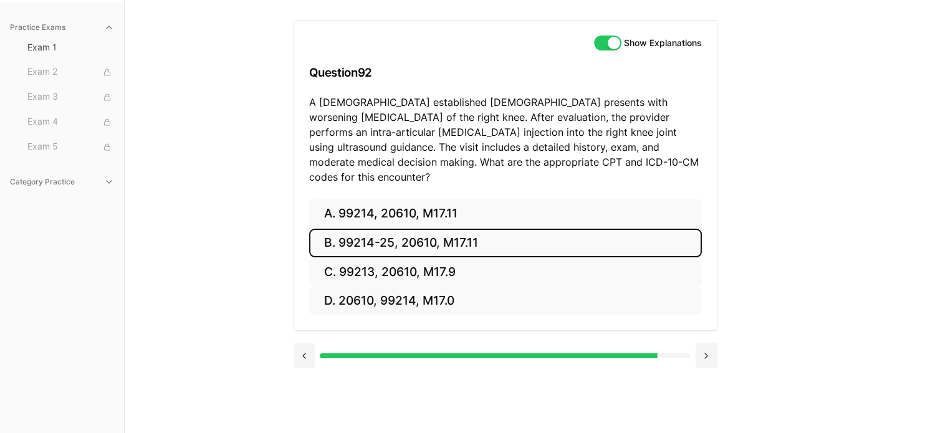
click at [422, 234] on button "B. 99214-25, 20610, M17.11" at bounding box center [505, 243] width 393 height 29
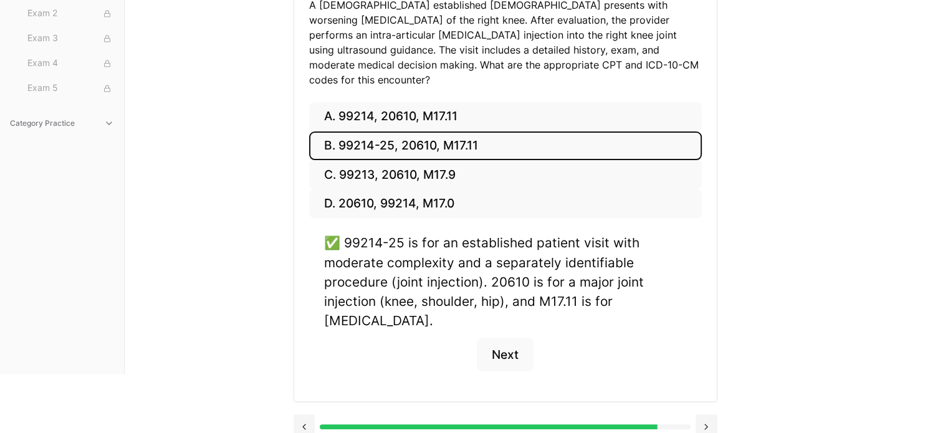
click at [509, 347] on button "Next" at bounding box center [505, 355] width 57 height 34
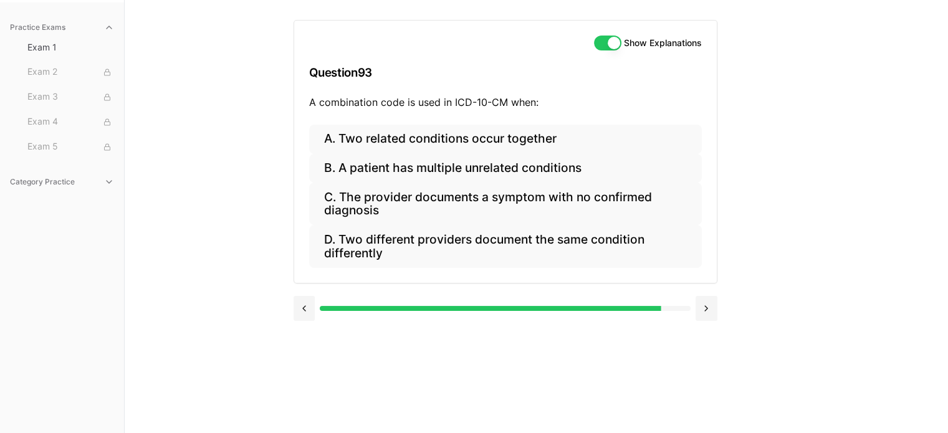
click at [429, 137] on button "A. Two related conditions occur together" at bounding box center [505, 139] width 393 height 29
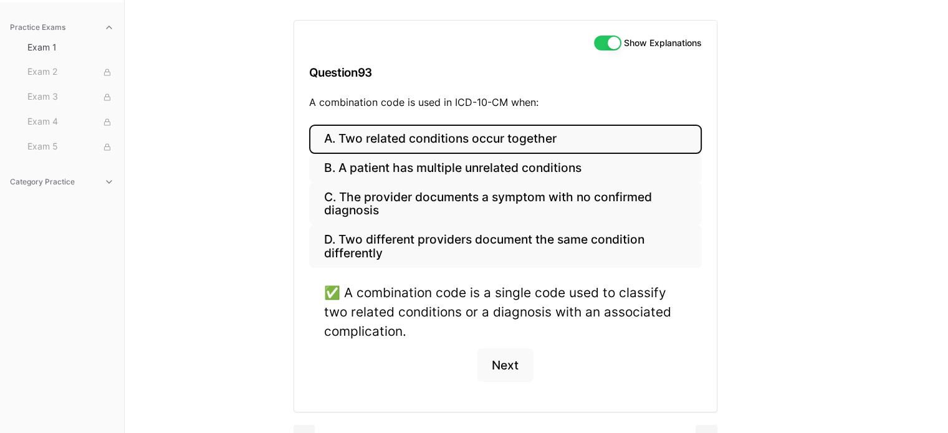
click at [507, 362] on button "Next" at bounding box center [505, 366] width 57 height 34
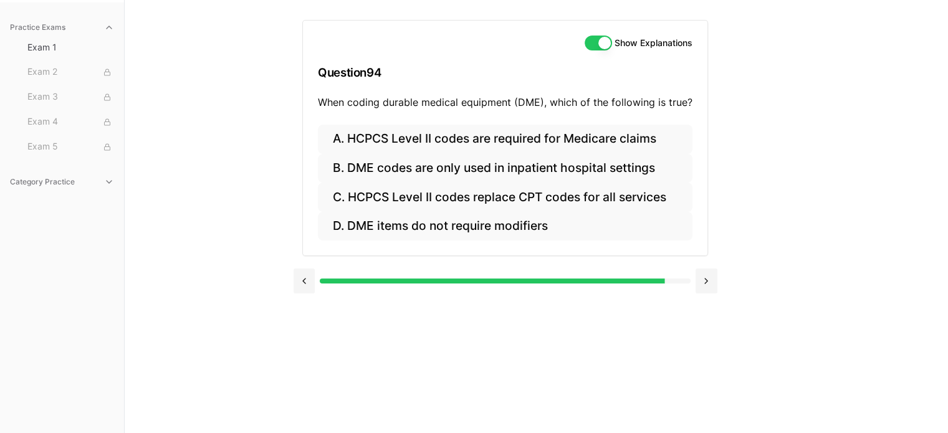
click at [428, 224] on button "D. DME items do not require modifiers" at bounding box center [505, 226] width 375 height 29
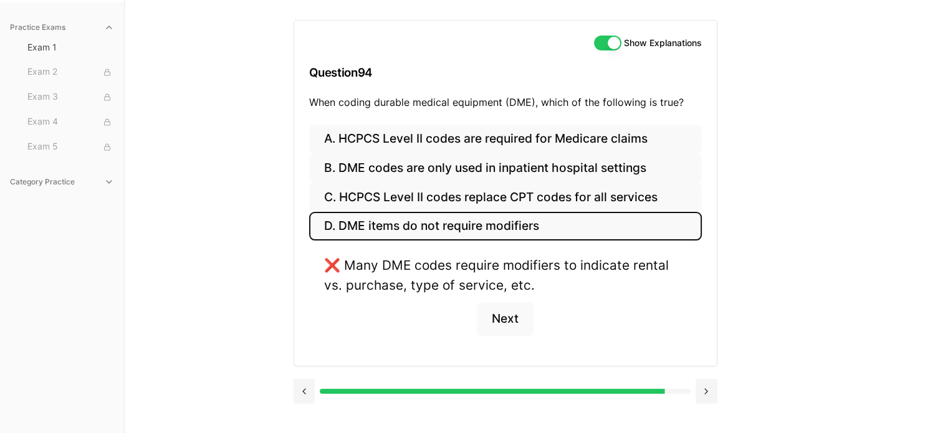
click at [460, 137] on button "A. HCPCS Level II codes are required for Medicare claims" at bounding box center [505, 139] width 393 height 29
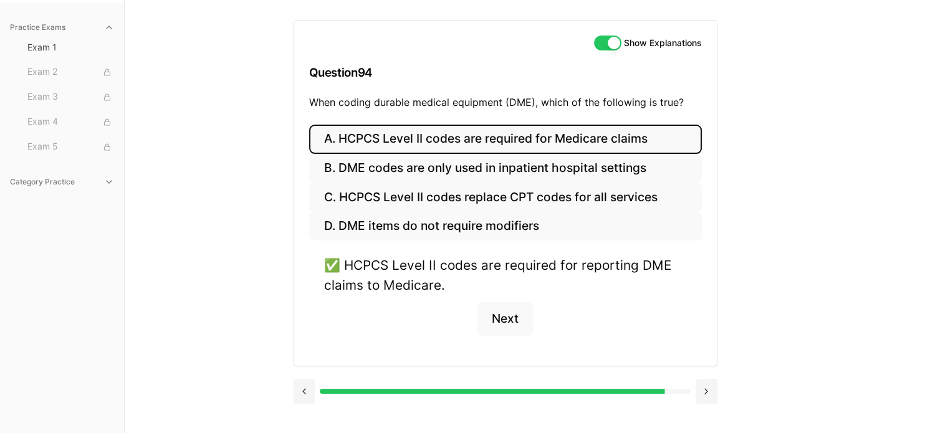
click at [513, 319] on button "Next" at bounding box center [505, 319] width 57 height 34
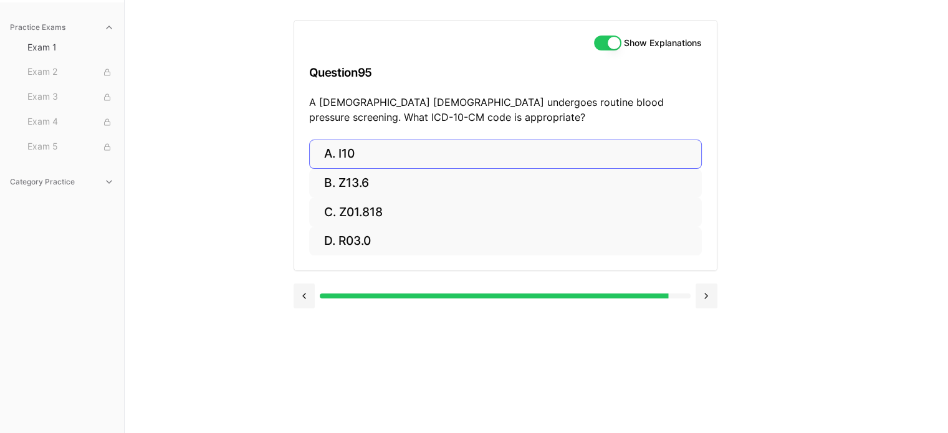
click at [354, 165] on button "A. I10" at bounding box center [505, 154] width 393 height 29
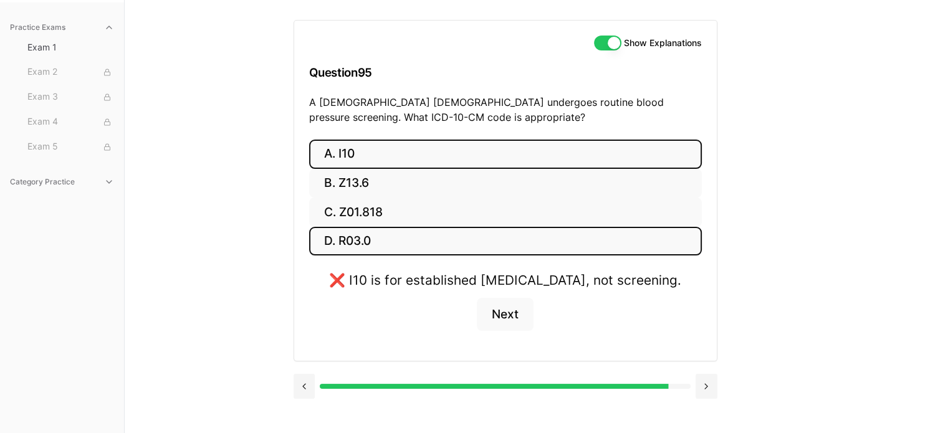
click at [353, 247] on button "D. R03.0" at bounding box center [505, 241] width 393 height 29
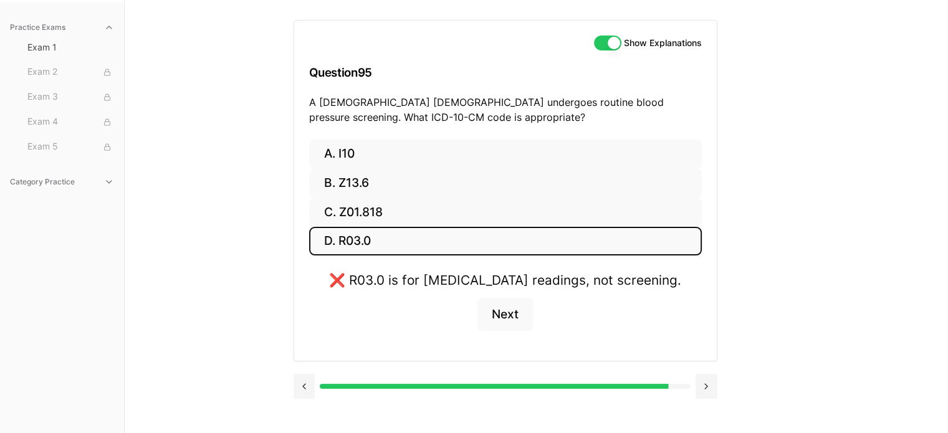
click at [369, 200] on button "C. Z01.818" at bounding box center [505, 212] width 393 height 29
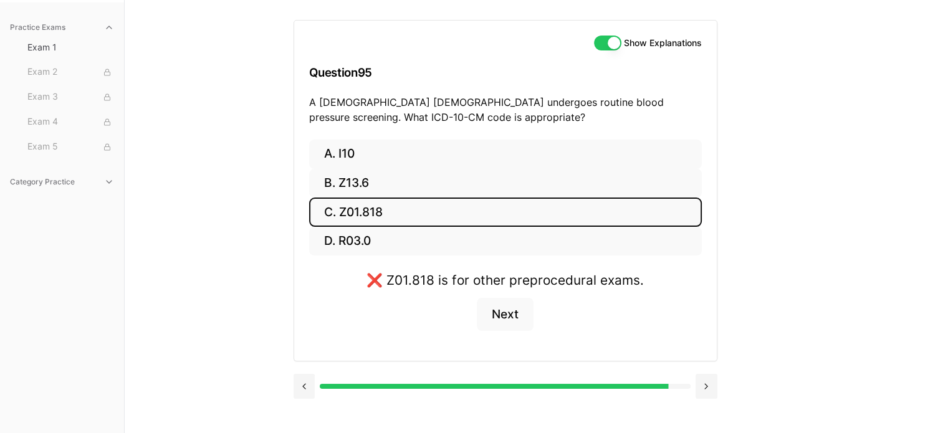
click at [362, 192] on button "B. Z13.6" at bounding box center [505, 183] width 393 height 29
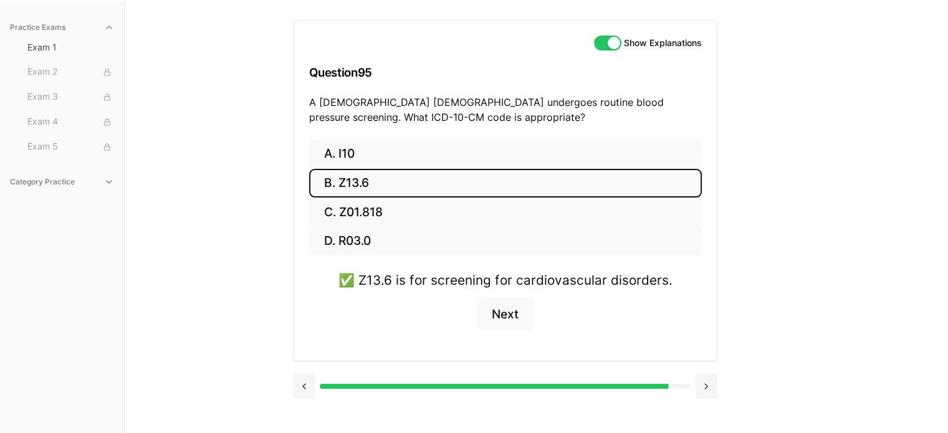
click at [501, 319] on button "Next" at bounding box center [505, 315] width 57 height 34
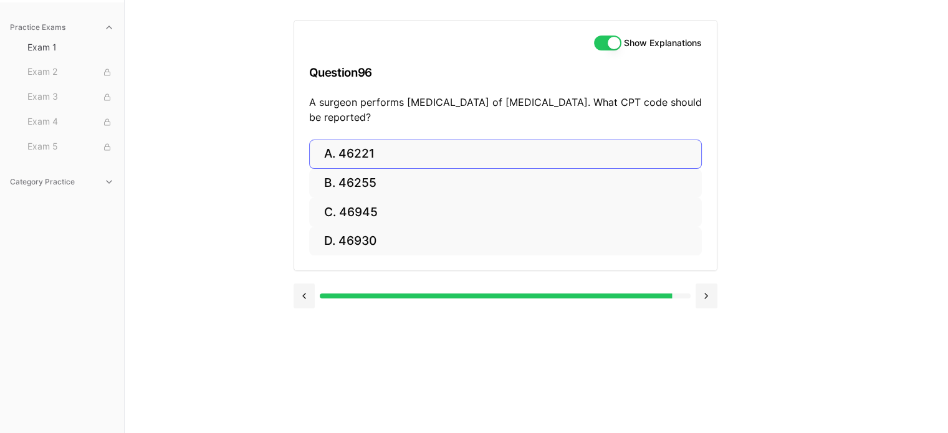
click at [369, 153] on button "A. 46221" at bounding box center [505, 154] width 393 height 29
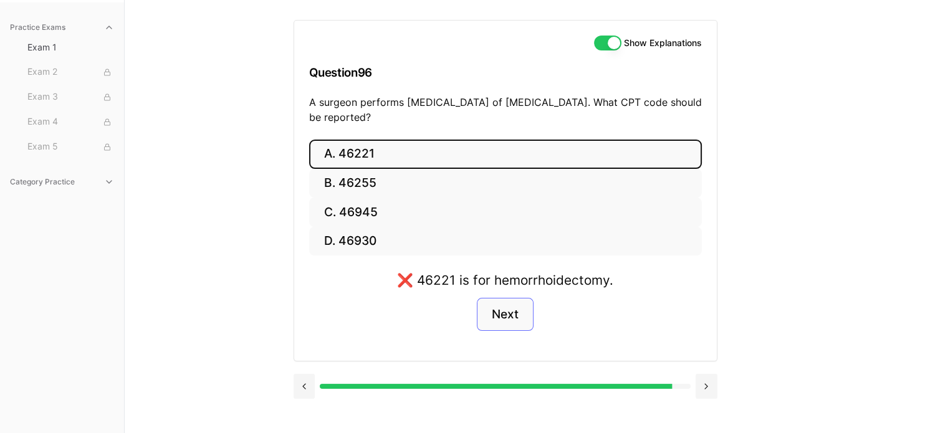
click at [511, 317] on button "Next" at bounding box center [505, 315] width 57 height 34
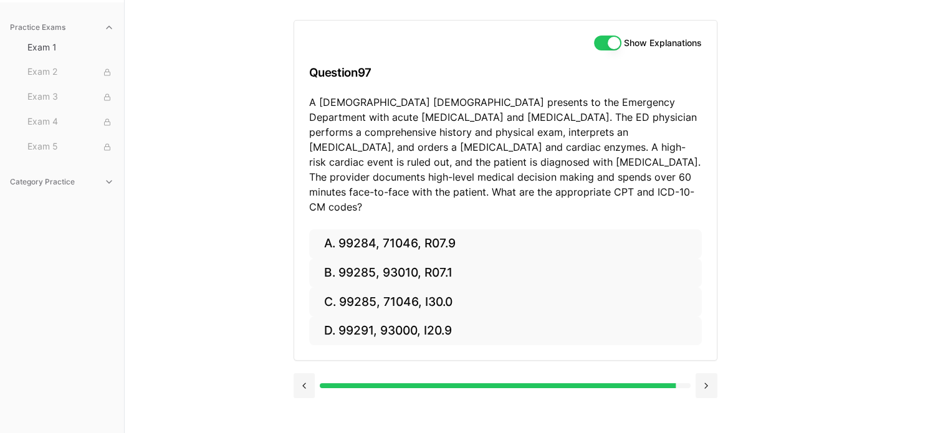
click at [387, 317] on button "D. 99291, 93000, I20.9" at bounding box center [505, 331] width 393 height 29
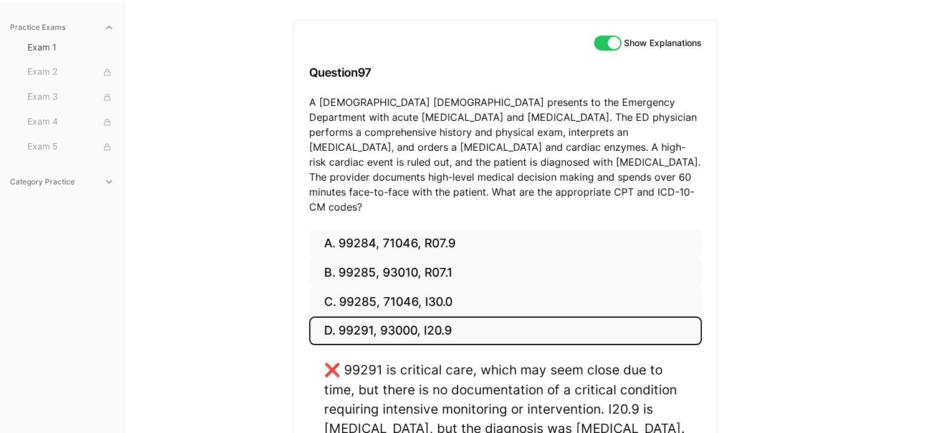
click at [388, 178] on p "A 68-year-old male presents to the Emergency Department with acute chest pain a…" at bounding box center [505, 155] width 393 height 120
click at [546, 172] on p "A 68-year-old male presents to the Emergency Department with acute chest pain a…" at bounding box center [505, 155] width 393 height 120
click at [401, 230] on button "A. 99284, 71046, R07.9" at bounding box center [505, 243] width 393 height 29
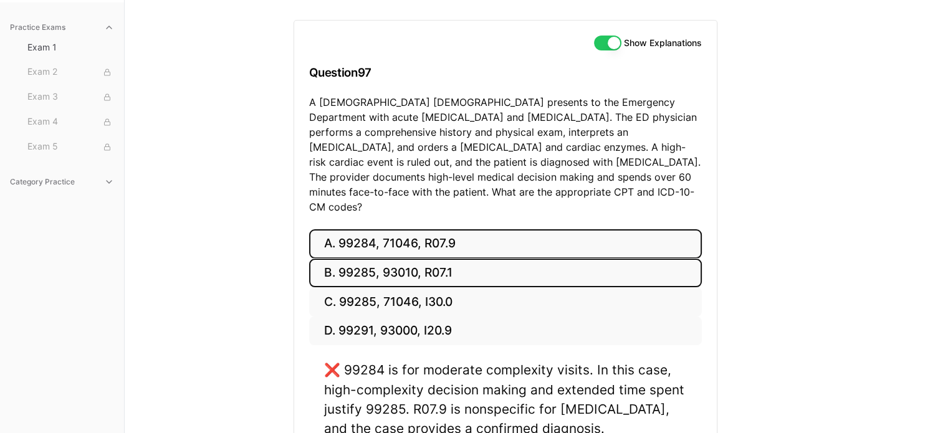
click at [445, 264] on button "B. 99285, 93010, R07.1" at bounding box center [505, 273] width 393 height 29
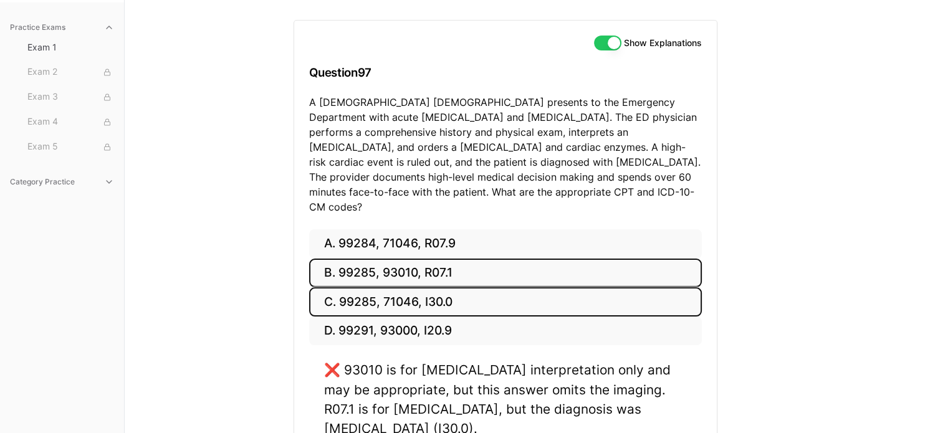
click at [456, 297] on button "C. 99285, 71046, I30.0" at bounding box center [505, 301] width 393 height 29
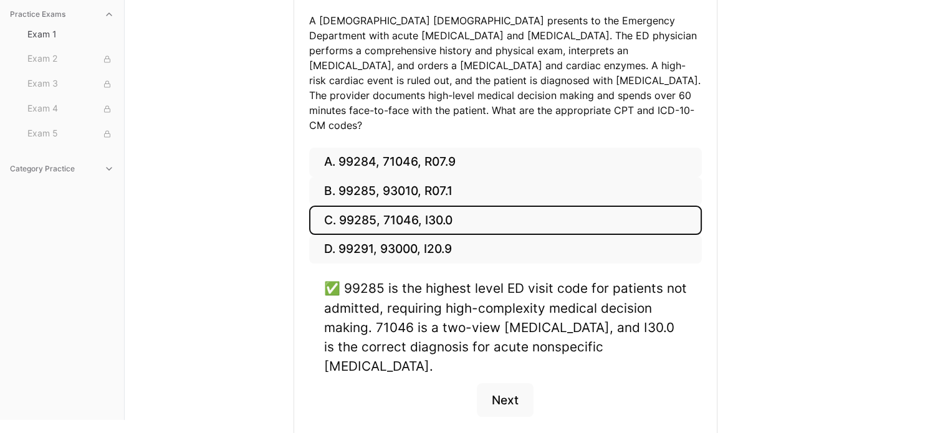
scroll to position [201, 0]
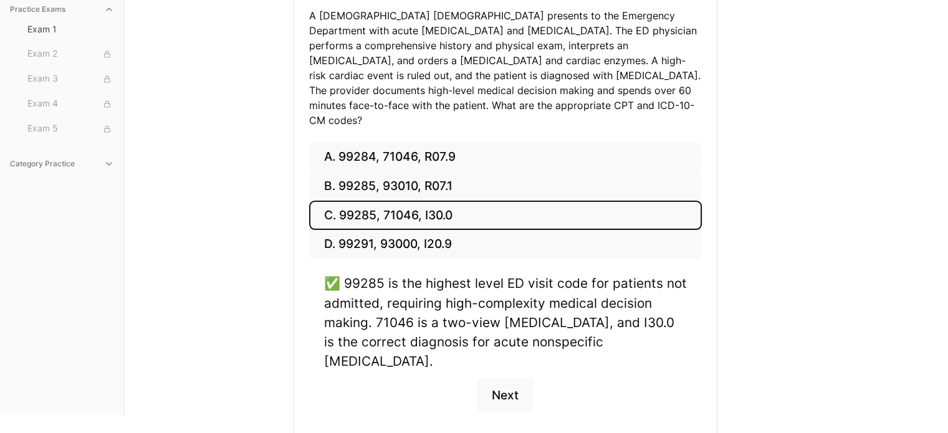
click at [499, 379] on button "Next" at bounding box center [505, 396] width 57 height 34
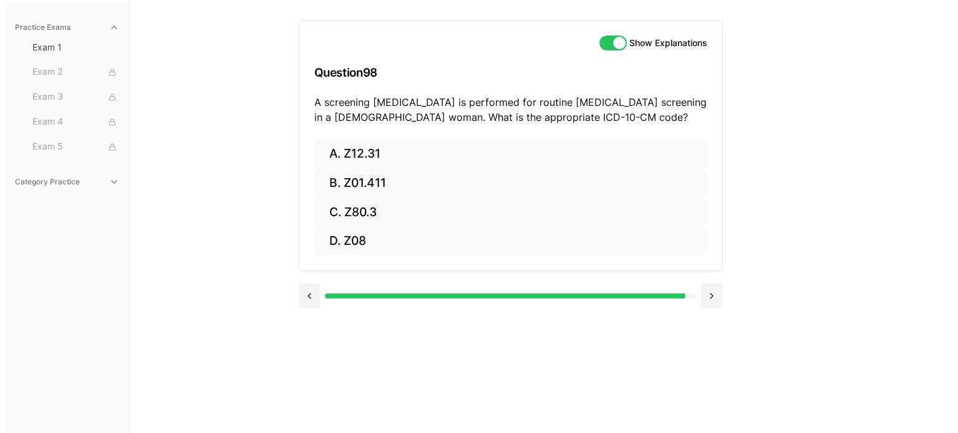
scroll to position [115, 0]
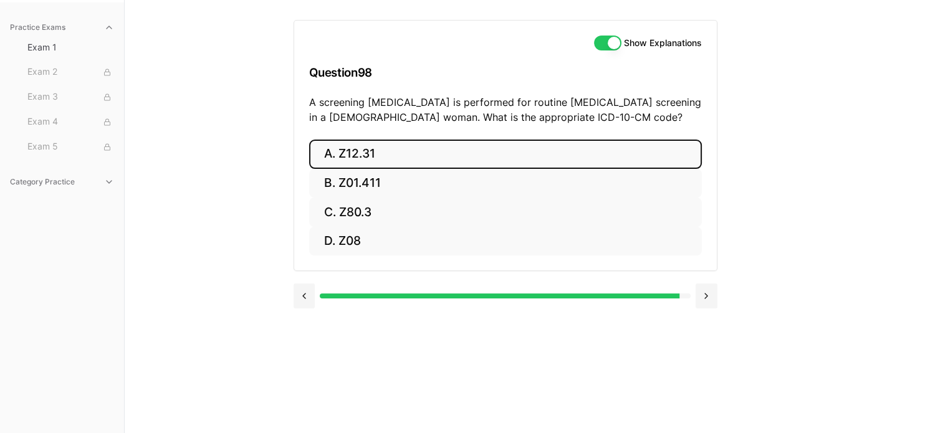
click at [360, 162] on button "A. Z12.31" at bounding box center [505, 154] width 393 height 29
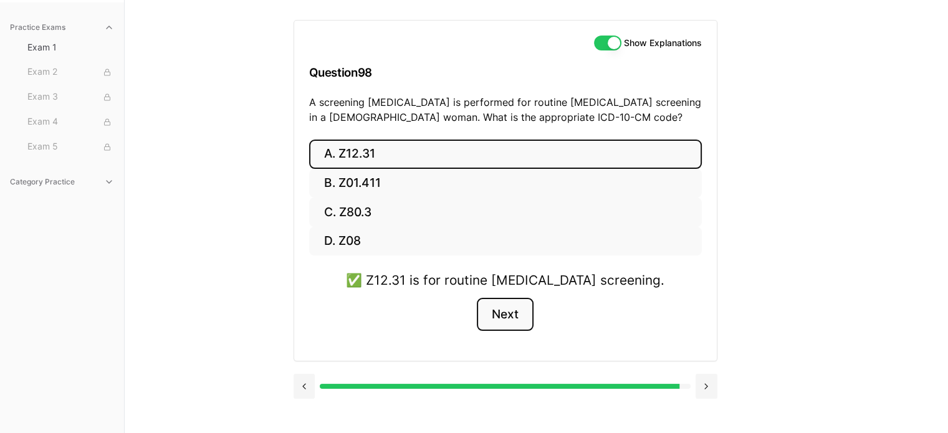
click at [521, 324] on button "Next" at bounding box center [505, 315] width 57 height 34
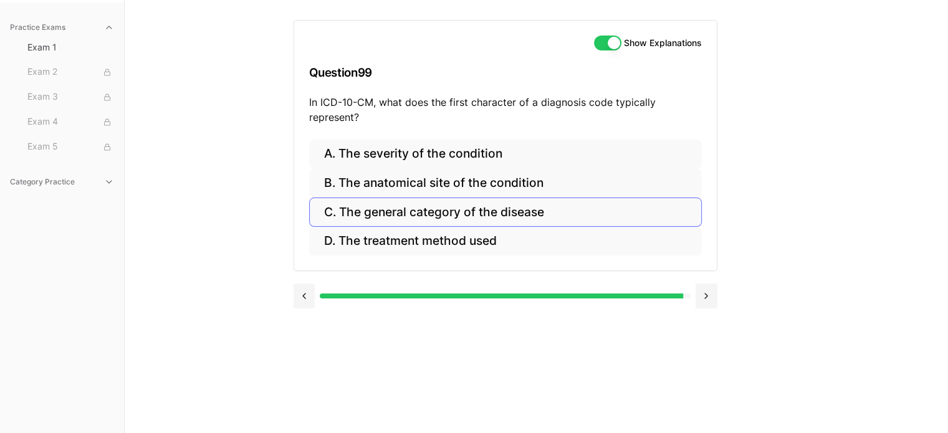
click at [509, 211] on button "C. The general category of the disease" at bounding box center [505, 212] width 393 height 29
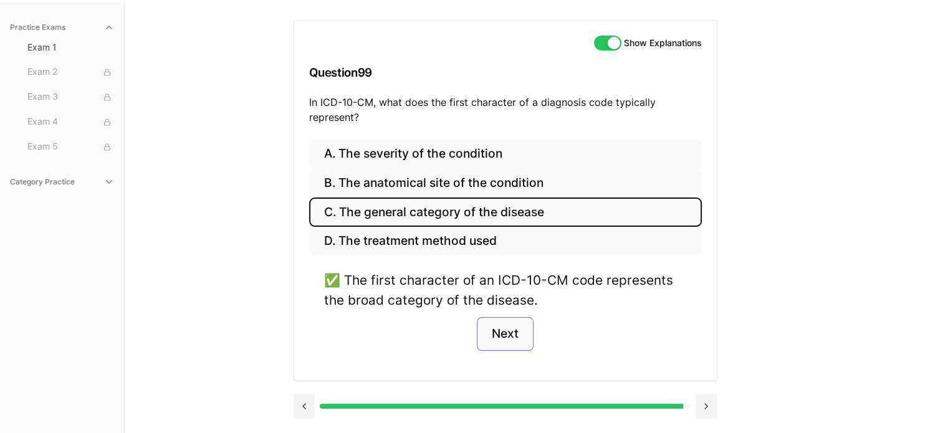
click at [514, 340] on button "Next" at bounding box center [505, 334] width 57 height 34
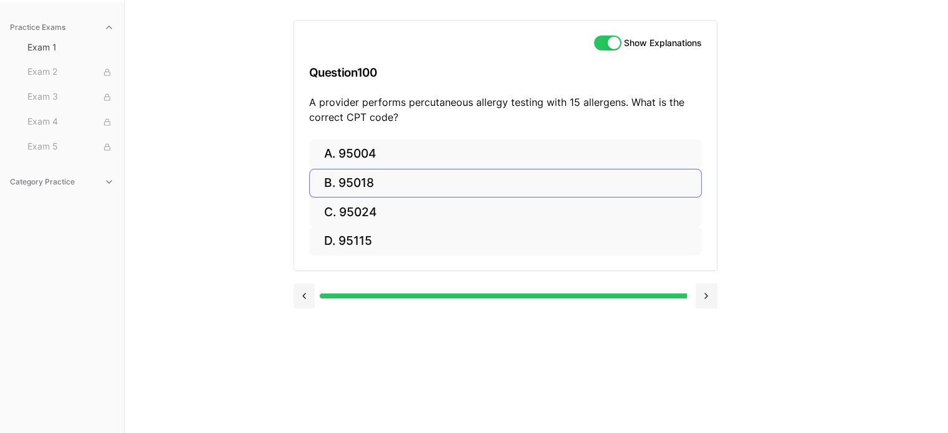
click at [360, 191] on button "B. 95018" at bounding box center [505, 183] width 393 height 29
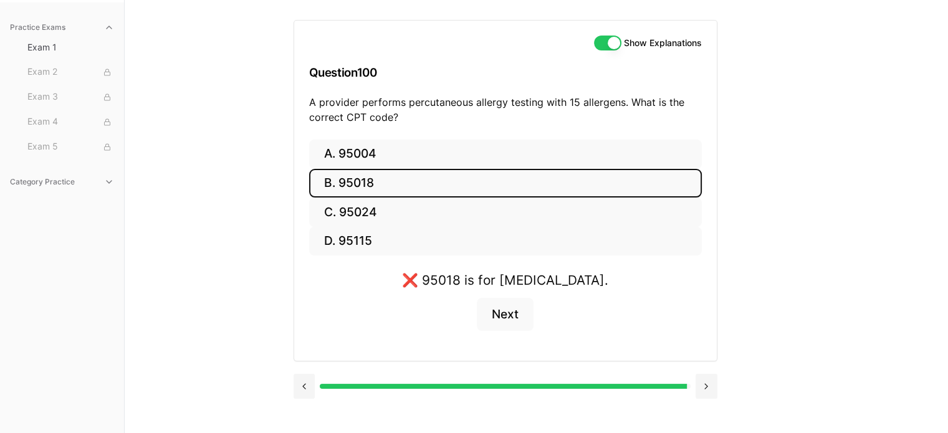
click at [372, 170] on button "B. 95018" at bounding box center [505, 183] width 393 height 29
click at [362, 162] on button "A. 95004" at bounding box center [505, 154] width 393 height 29
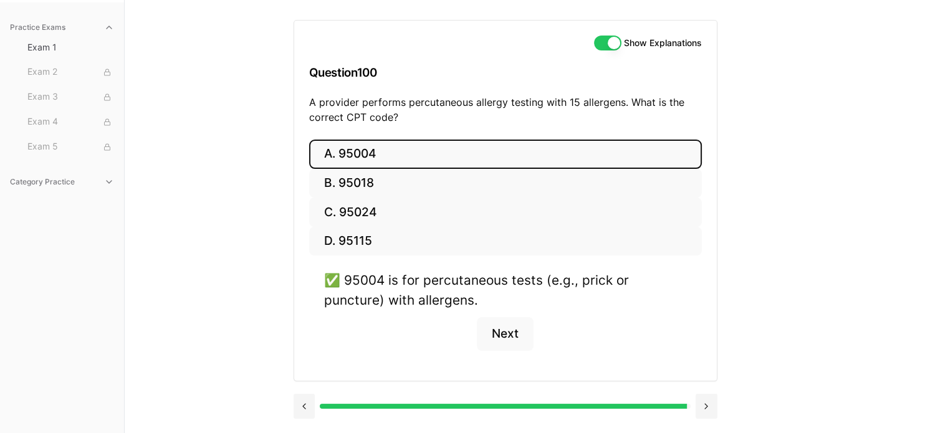
click at [514, 342] on button "Next" at bounding box center [505, 334] width 57 height 34
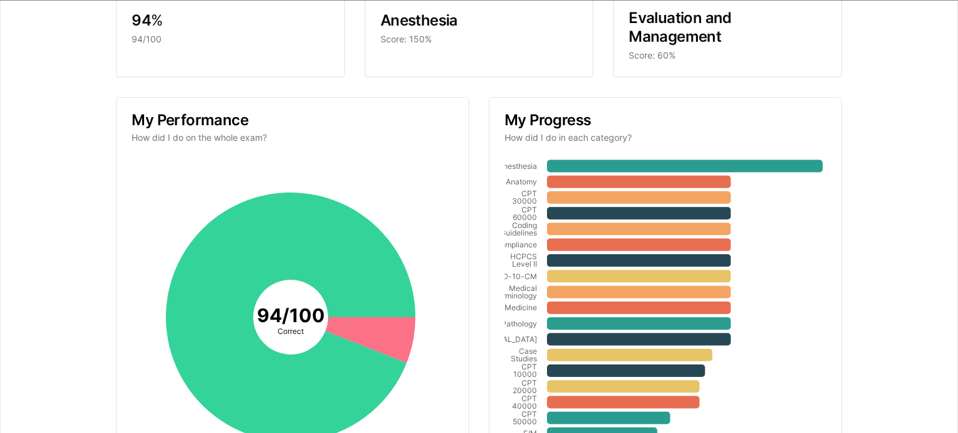
scroll to position [120, 0]
click at [778, 168] on icon at bounding box center [685, 166] width 276 height 12
click at [816, 228] on icon "Anesthesia Anatomy CPT 30000 CPT 60000 Coding Guidelines Compliance HCPCS Level…" at bounding box center [663, 318] width 318 height 318
click at [894, 230] on div "Your results CPC Practice Exam 1 (2025) Your score 94 % 94/100 Best category An…" at bounding box center [479, 222] width 927 height 652
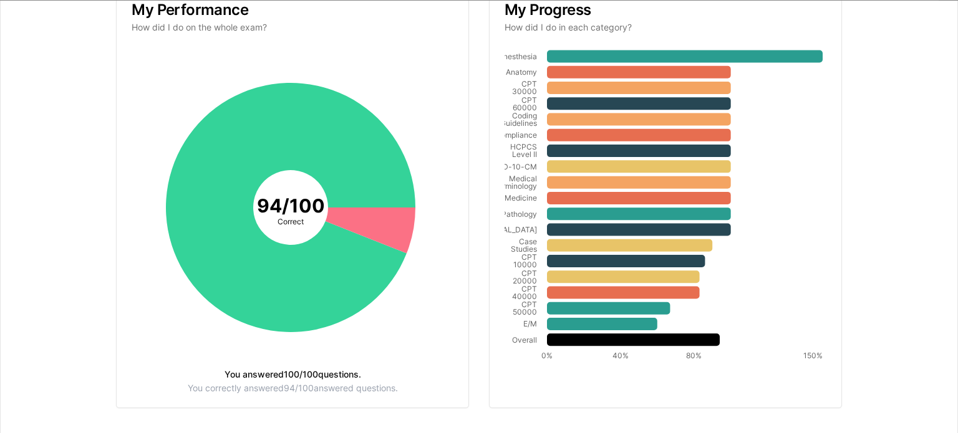
scroll to position [246, 0]
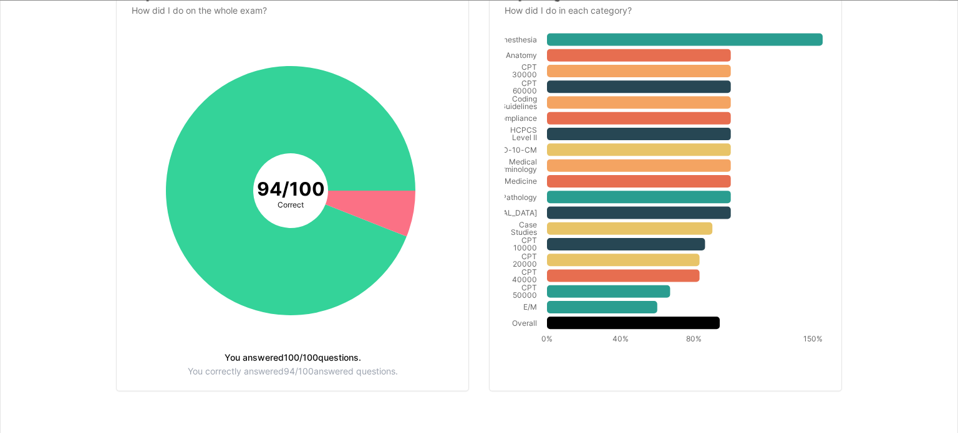
click at [626, 312] on icon at bounding box center [602, 308] width 110 height 12
click at [816, 291] on icon "Anesthesia Anatomy CPT 30000 CPT 60000 Coding Guidelines Compliance HCPCS Level…" at bounding box center [663, 191] width 318 height 318
click at [889, 261] on div "Your results CPC Practice Exam 1 (2025) Your score 94 % 94/100 Best category An…" at bounding box center [479, 95] width 927 height 652
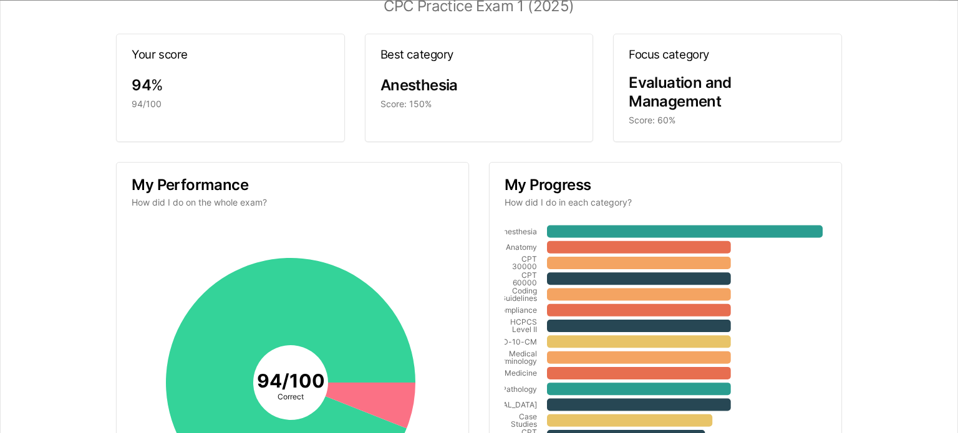
scroll to position [0, 0]
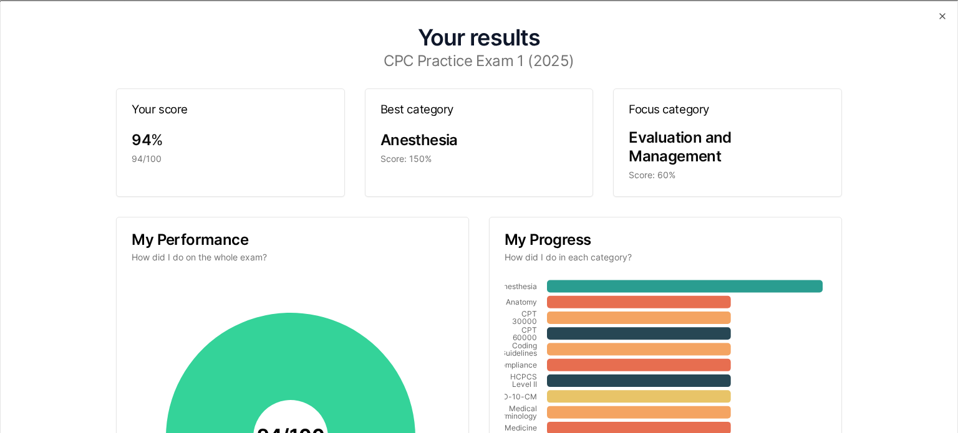
click at [700, 142] on span "Evaluation and Management" at bounding box center [680, 146] width 103 height 37
click at [697, 133] on span "Evaluation and Management" at bounding box center [680, 146] width 103 height 37
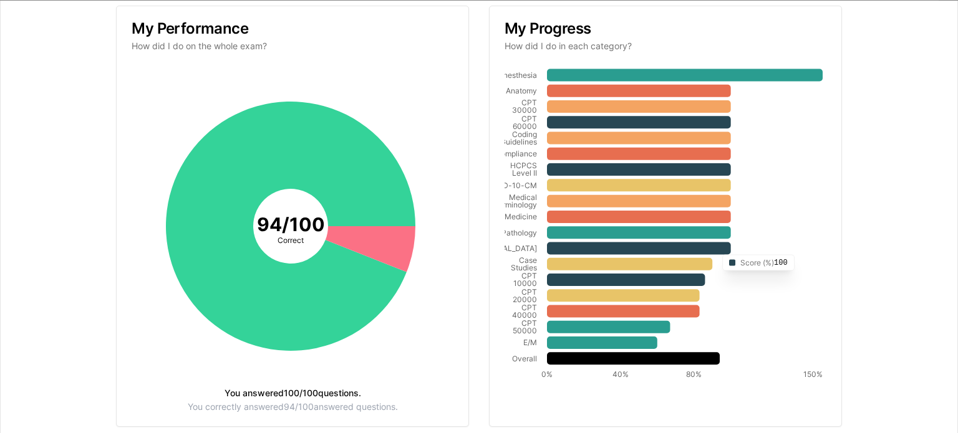
scroll to position [214, 0]
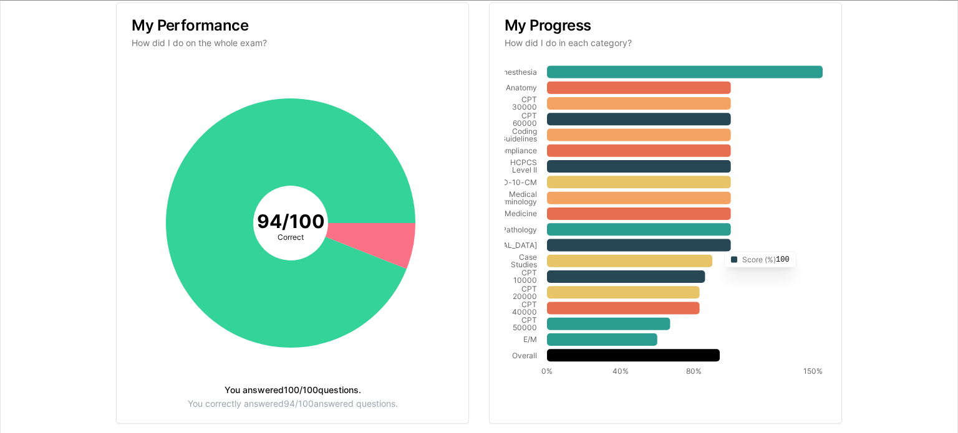
click at [624, 341] on icon at bounding box center [602, 340] width 110 height 12
click at [531, 350] on icon "Anesthesia Anatomy CPT 30000 CPT 60000 Coding Guidelines Compliance HCPCS Level…" at bounding box center [663, 224] width 318 height 318
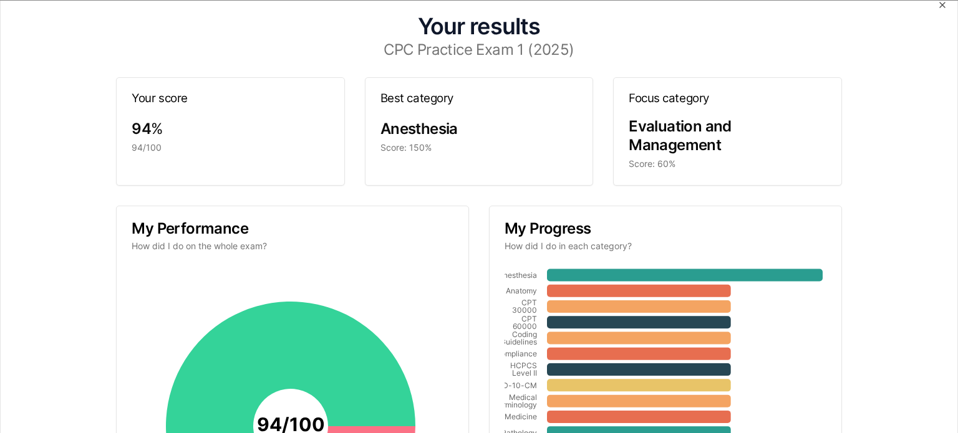
scroll to position [0, 0]
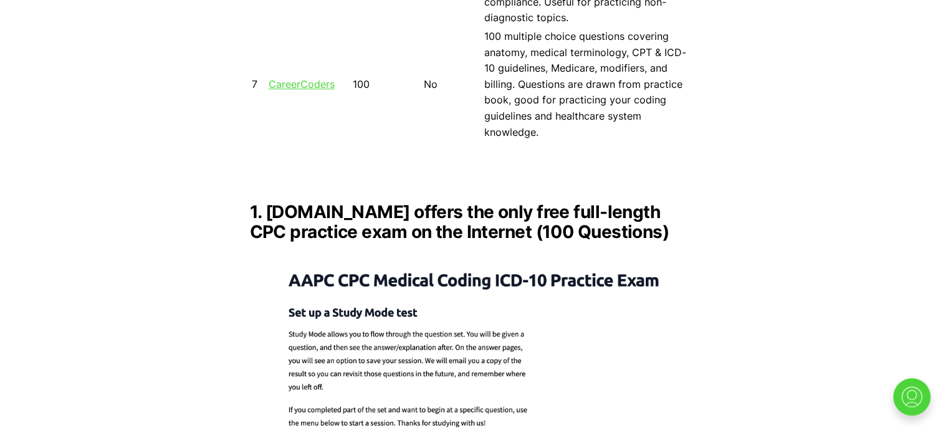
scroll to position [1574, 0]
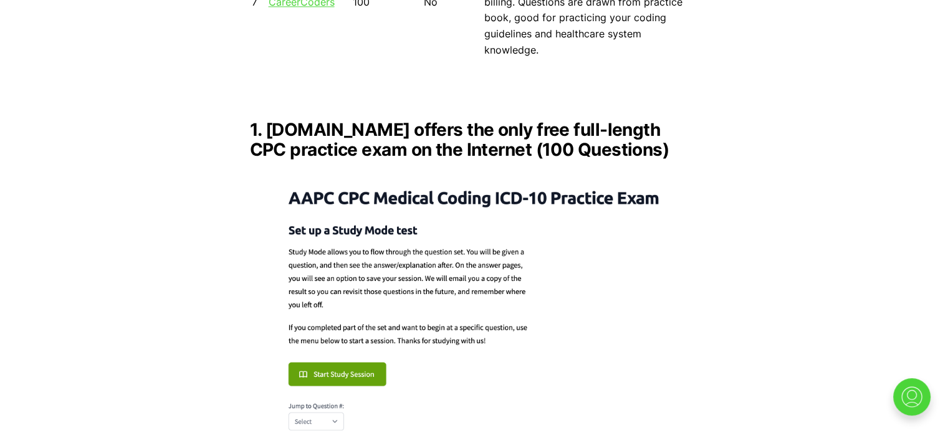
scroll to position [1661, 0]
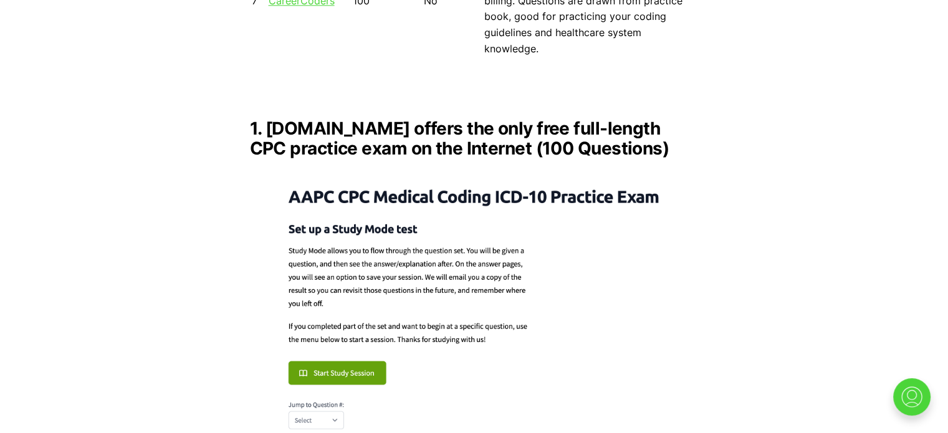
click at [428, 118] on h2 "1. PracticeQuiz.com offers the only free full-length CPC practice exam on the I…" at bounding box center [474, 138] width 449 height 40
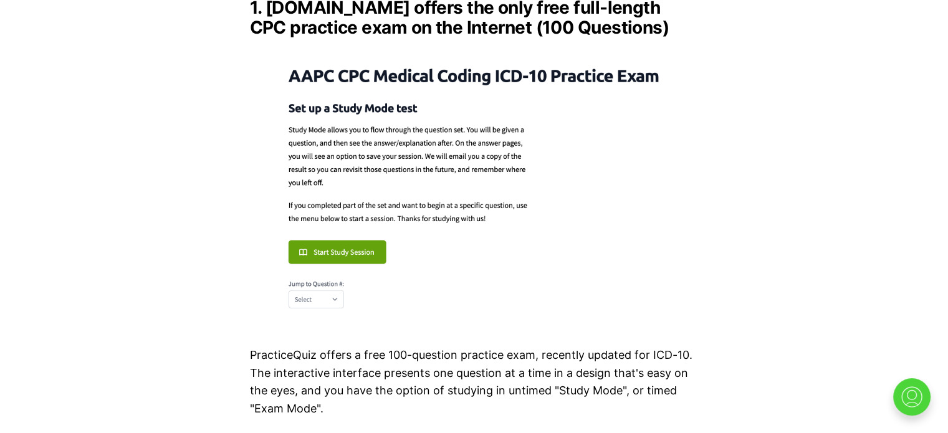
scroll to position [1783, 0]
click at [347, 199] on img at bounding box center [474, 184] width 449 height 274
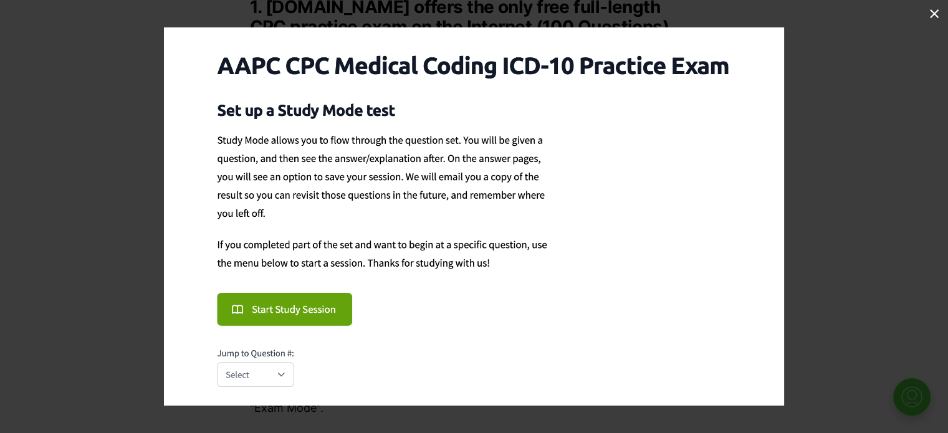
click at [277, 306] on img at bounding box center [474, 216] width 620 height 379
click at [272, 312] on img at bounding box center [474, 216] width 620 height 379
click at [281, 315] on img at bounding box center [474, 216] width 620 height 379
click at [267, 310] on img at bounding box center [474, 216] width 620 height 379
click at [284, 299] on img at bounding box center [474, 216] width 620 height 379
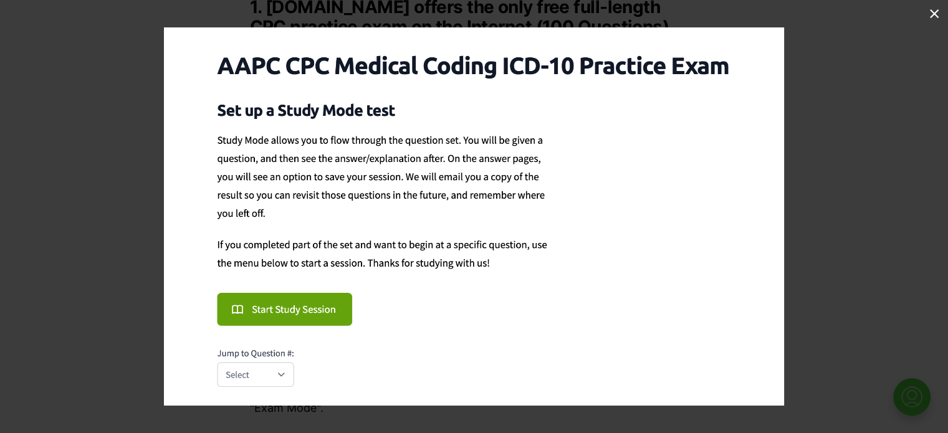
click at [304, 316] on img at bounding box center [474, 216] width 620 height 379
click at [328, 306] on img at bounding box center [474, 216] width 620 height 379
click at [374, 309] on img at bounding box center [474, 216] width 620 height 379
click at [933, 14] on button at bounding box center [934, 13] width 27 height 27
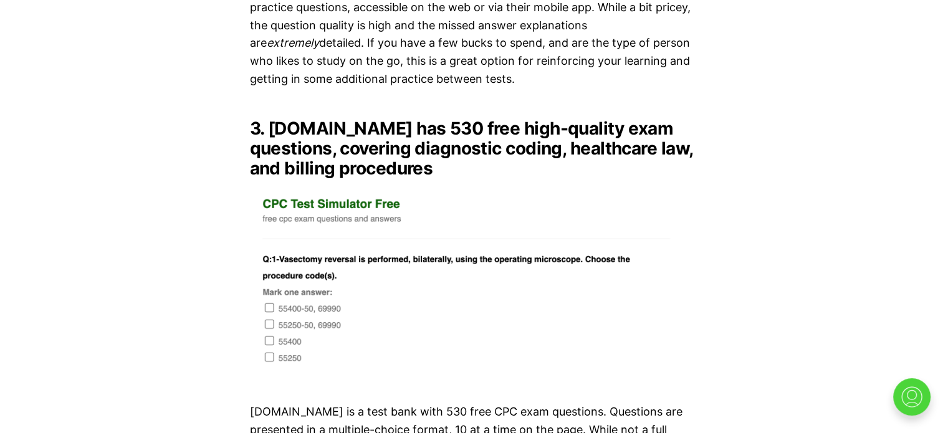
scroll to position [2880, 0]
click at [336, 188] on img at bounding box center [474, 283] width 449 height 190
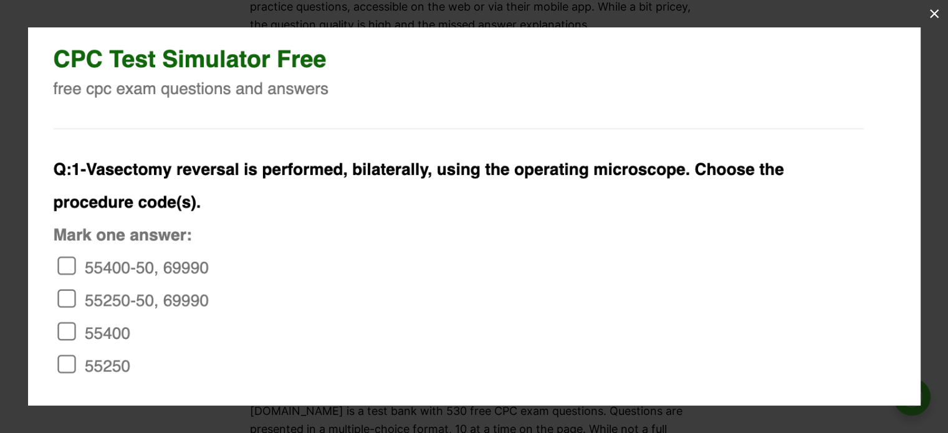
click at [934, 25] on button at bounding box center [934, 13] width 27 height 27
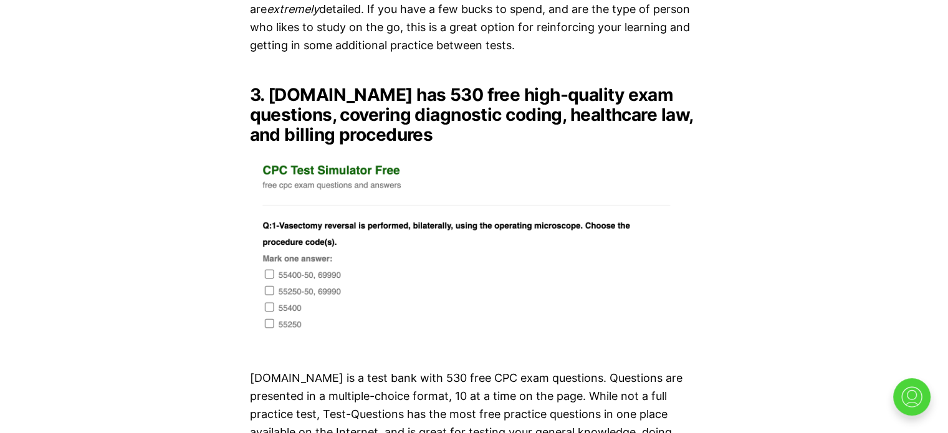
scroll to position [2911, 0]
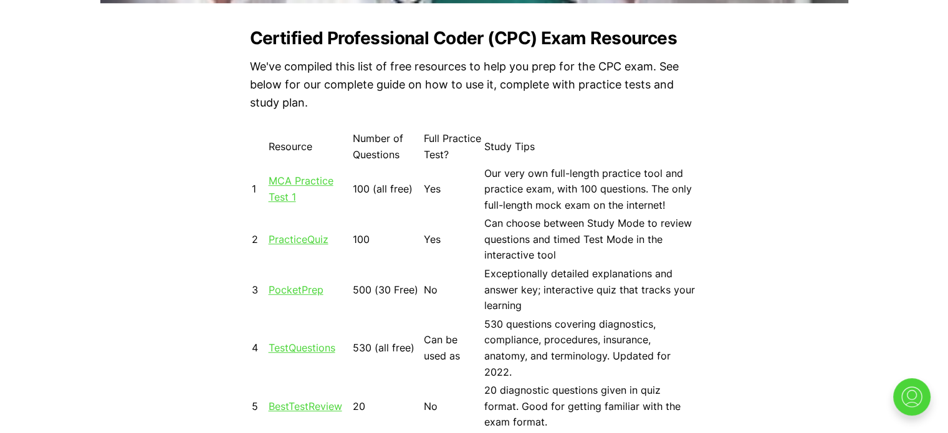
scroll to position [1088, 0]
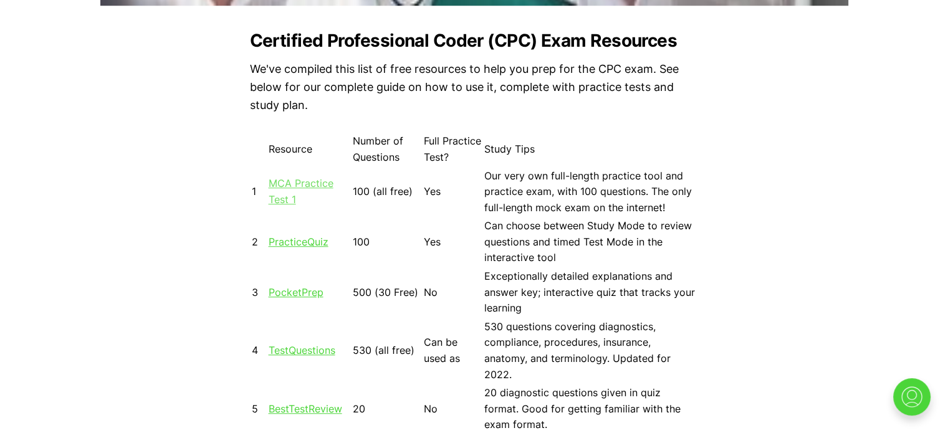
click at [294, 196] on link "MCA Practice Test 1" at bounding box center [301, 191] width 65 height 29
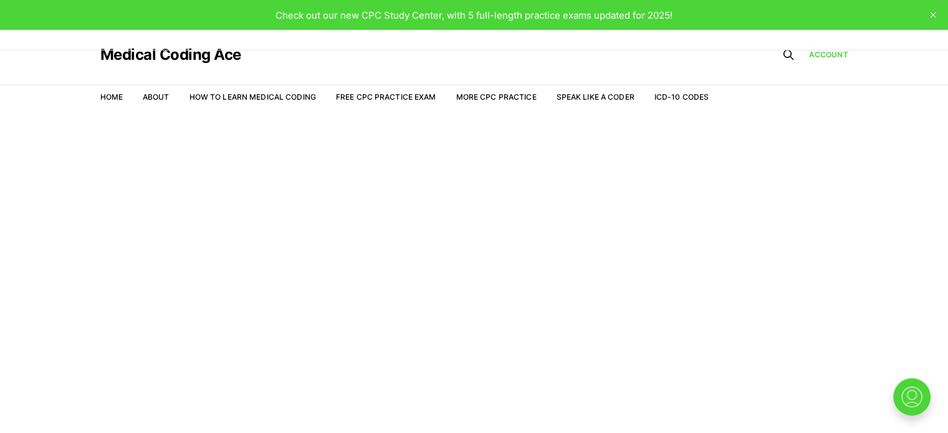
click at [369, 99] on link "Free CPC Practice Exam" at bounding box center [386, 96] width 100 height 9
click at [389, 95] on link "Free CPC Practice Exam" at bounding box center [386, 96] width 100 height 9
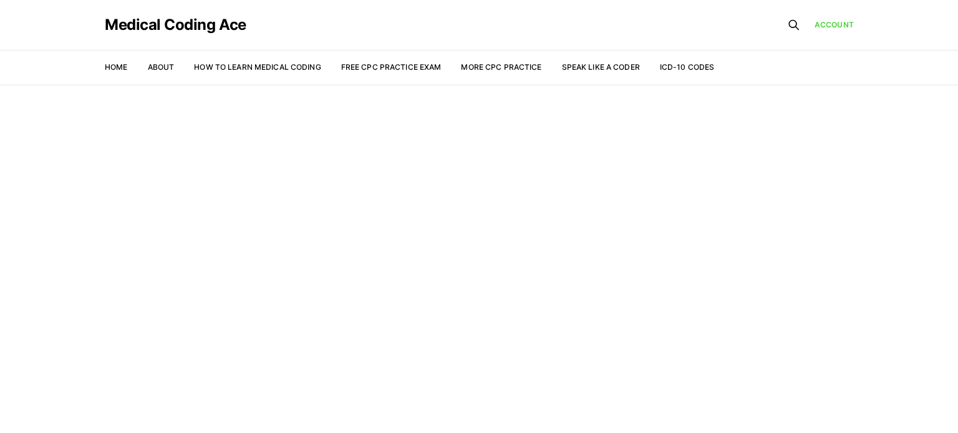
click at [389, 101] on main "Welcome to the Study Center - Student Plan" at bounding box center [479, 259] width 958 height 349
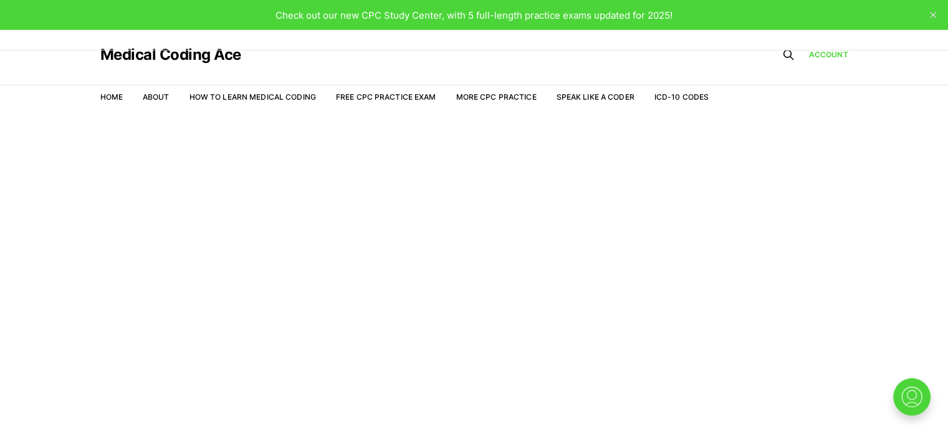
click at [377, 101] on link "Free CPC Practice Exam" at bounding box center [386, 96] width 100 height 9
click at [475, 16] on span "Check out our new CPC Study Center, with 5 full-length practice exams updated f…" at bounding box center [474, 15] width 397 height 12
click at [388, 18] on span "Check out our new CPC Study Center, with 5 full-length practice exams updated f…" at bounding box center [474, 15] width 397 height 12
click at [115, 100] on link "Home" at bounding box center [111, 96] width 22 height 9
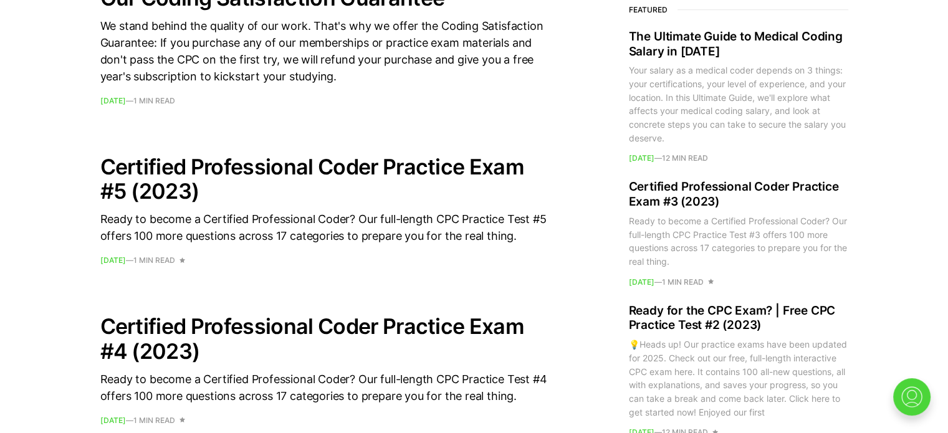
scroll to position [952, 0]
click at [206, 187] on h2 "Certified Professional Coder Practice Exam #5 (2023)" at bounding box center [324, 178] width 449 height 49
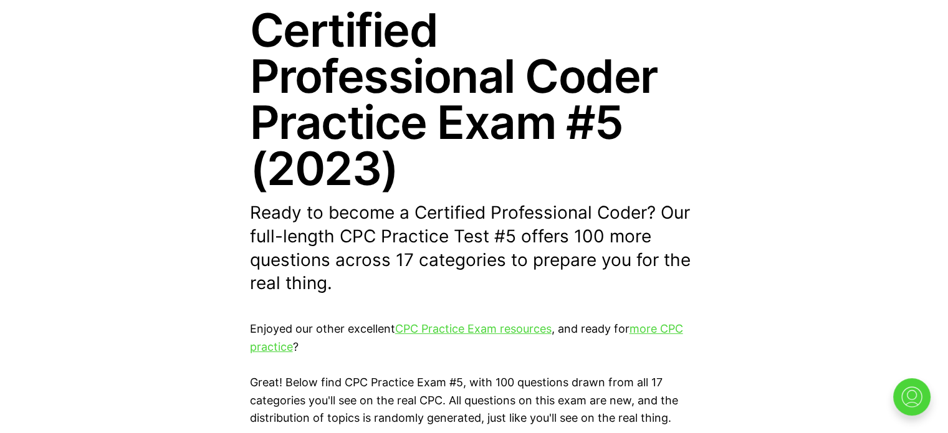
scroll to position [176, 0]
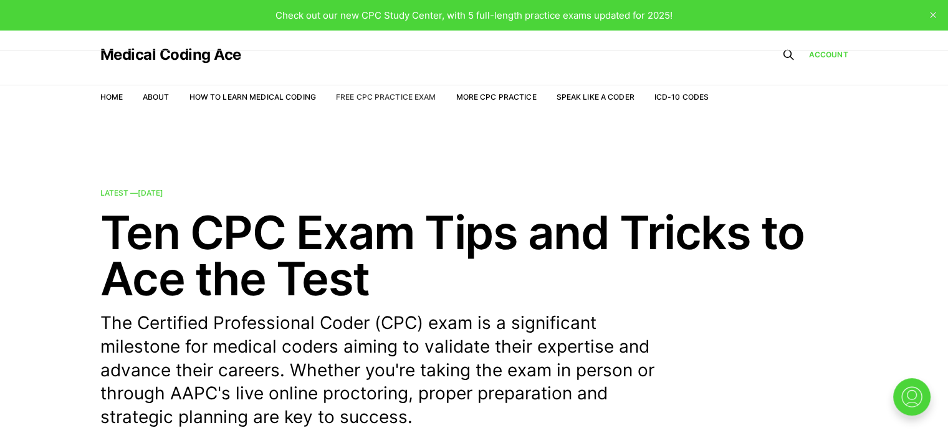
click at [374, 95] on link "Free CPC Practice Exam" at bounding box center [386, 96] width 100 height 9
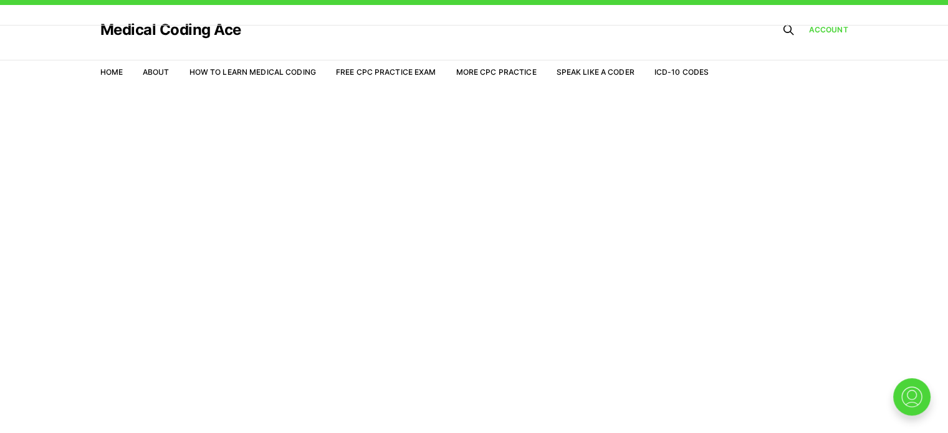
scroll to position [30, 0]
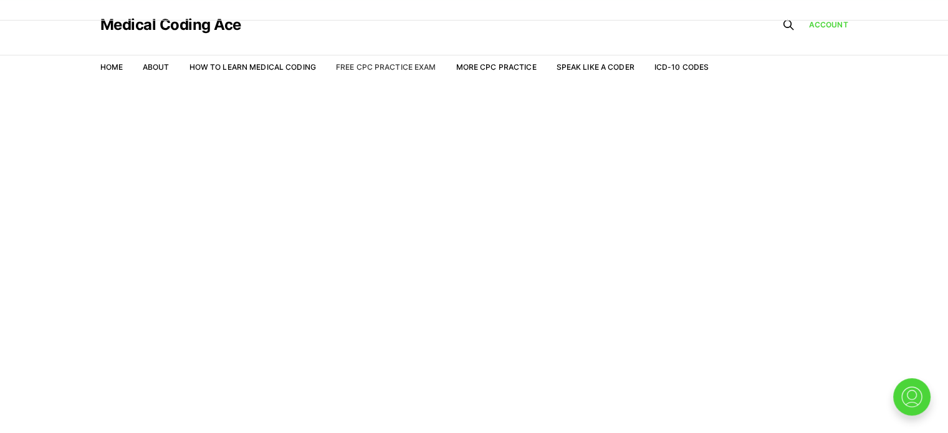
click at [376, 62] on link "Free CPC Practice Exam" at bounding box center [386, 66] width 100 height 9
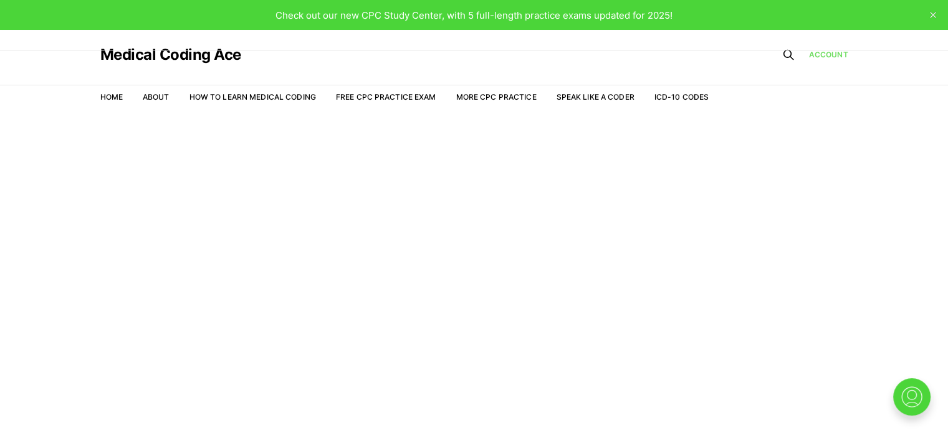
click at [824, 52] on link "Account" at bounding box center [828, 54] width 39 height 11
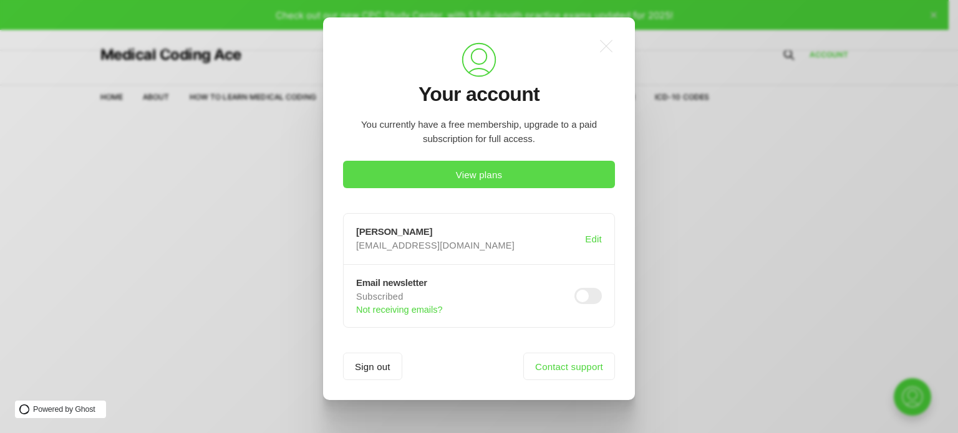
click at [468, 166] on button "View plans" at bounding box center [479, 174] width 272 height 27
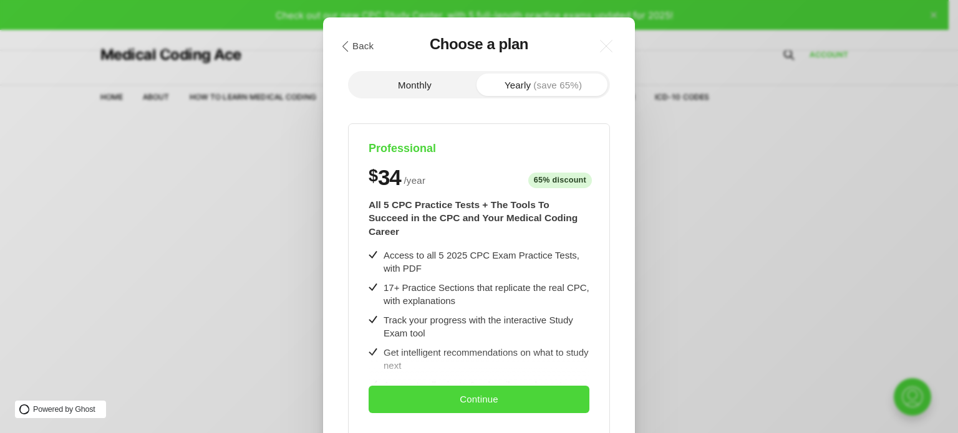
click at [660, 298] on div ".cls-1{fill:none;stroke:currentColor;stroke-linecap:round;stroke-linejoin:round…" at bounding box center [488, 216] width 977 height 433
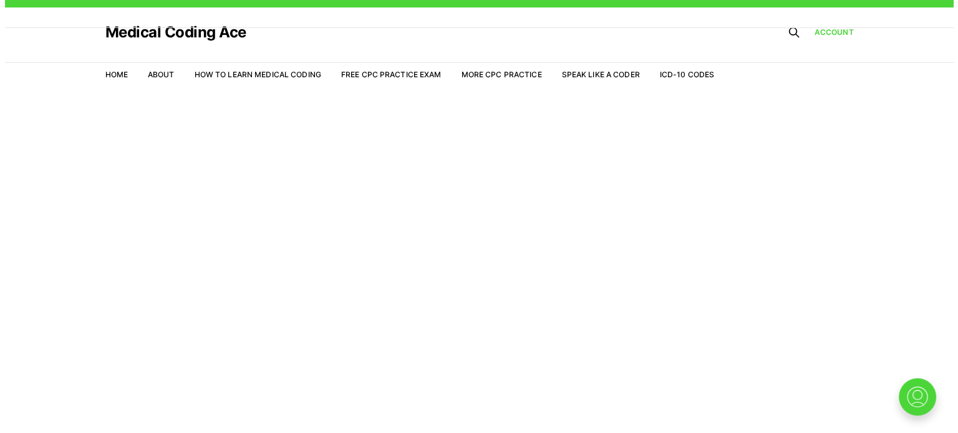
scroll to position [25, 0]
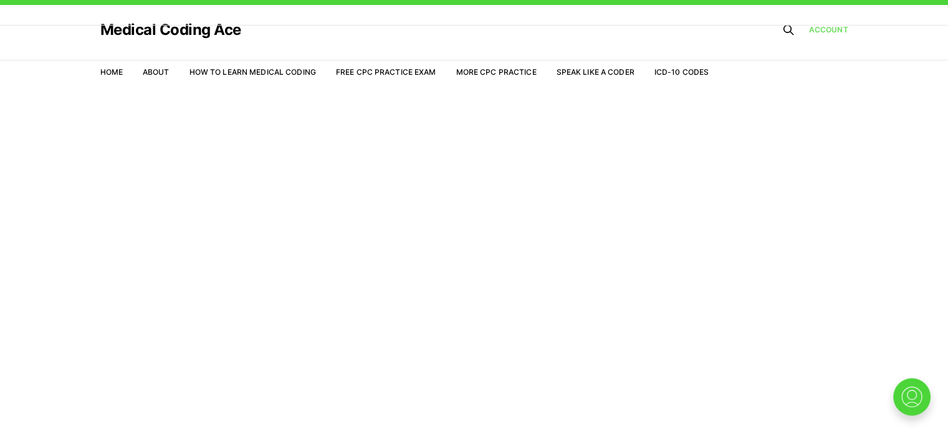
click at [826, 26] on link "Account" at bounding box center [828, 29] width 39 height 11
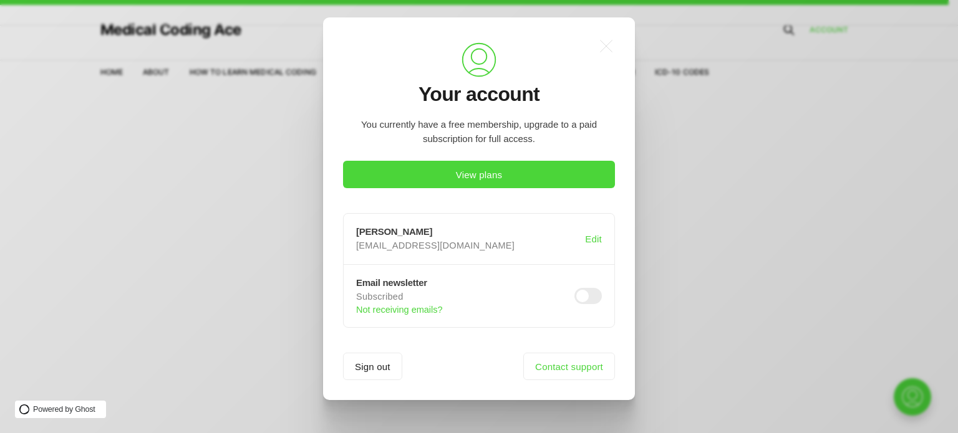
scroll to position [0, 0]
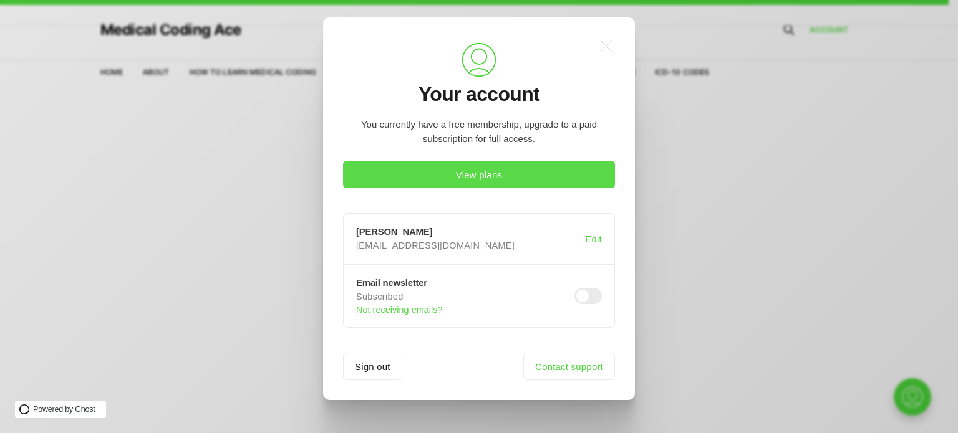
click at [483, 166] on button "View plans" at bounding box center [479, 174] width 272 height 27
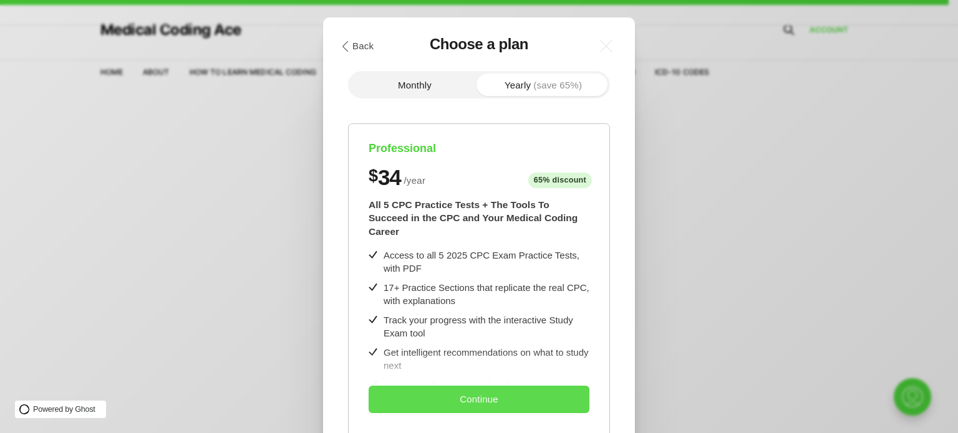
click at [444, 397] on button "Continue" at bounding box center [479, 399] width 221 height 27
